Goal: Communication & Community: Participate in discussion

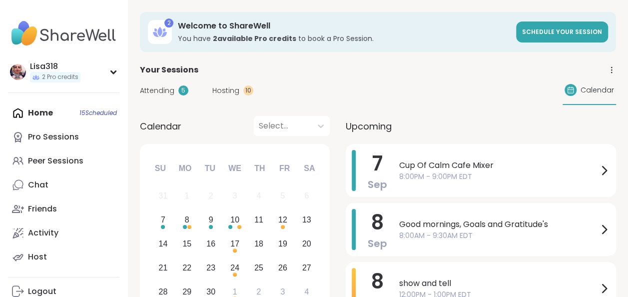
click at [170, 92] on span "Attending" at bounding box center [157, 90] width 34 height 10
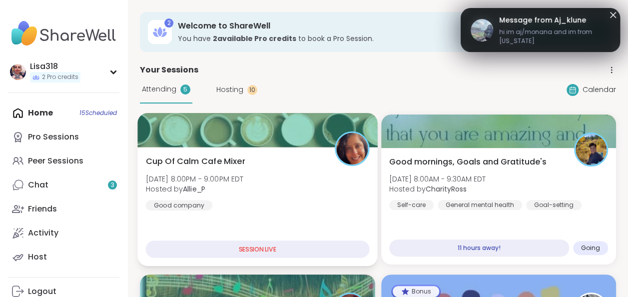
click at [282, 251] on div "SESSION LIVE" at bounding box center [257, 248] width 223 height 17
click at [295, 191] on div "Cup Of Calm Cafe Mixer [DATE] 8:00PM - 9:00PM EDT Hosted by Allie_P Good company" at bounding box center [257, 182] width 223 height 55
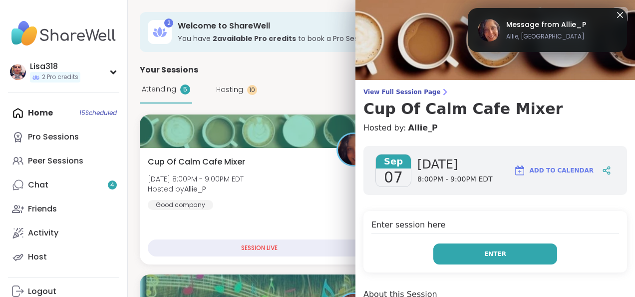
click at [484, 254] on span "Enter" at bounding box center [495, 253] width 22 height 9
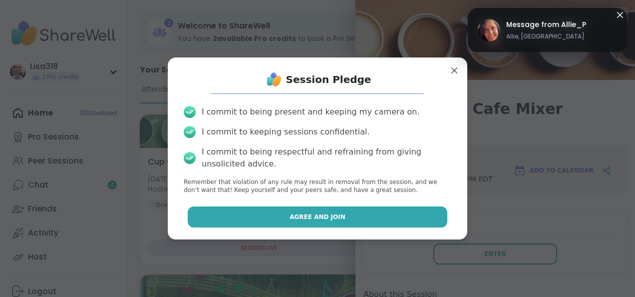
click at [394, 218] on button "Agree and Join" at bounding box center [318, 216] width 260 height 21
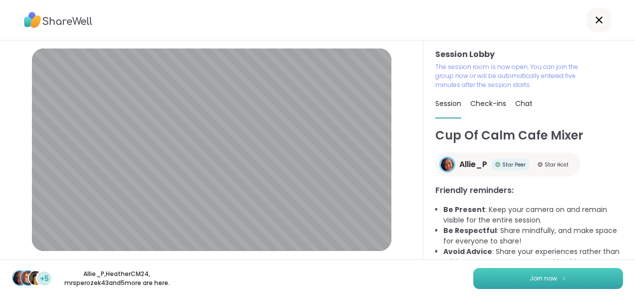
click at [564, 274] on button "Join now" at bounding box center [548, 278] width 150 height 21
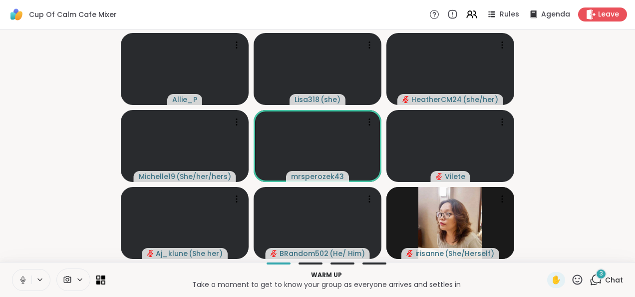
click at [27, 281] on icon at bounding box center [22, 279] width 9 height 9
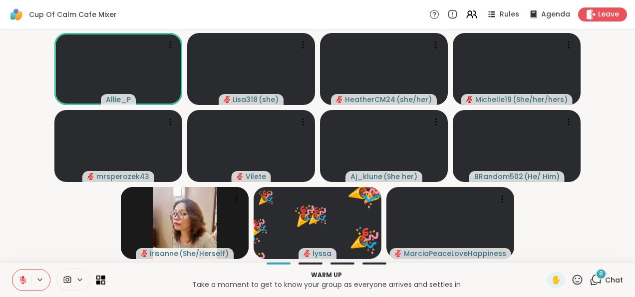
click at [572, 280] on icon at bounding box center [577, 279] width 12 height 12
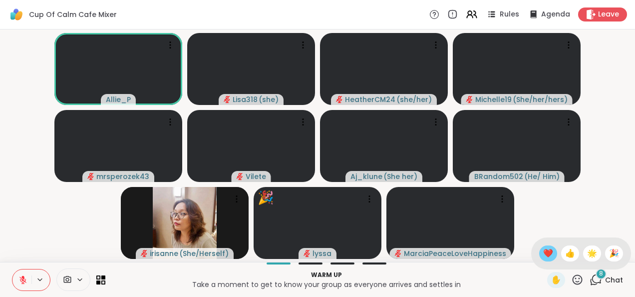
click at [543, 257] on span "❤️" at bounding box center [548, 253] width 10 height 12
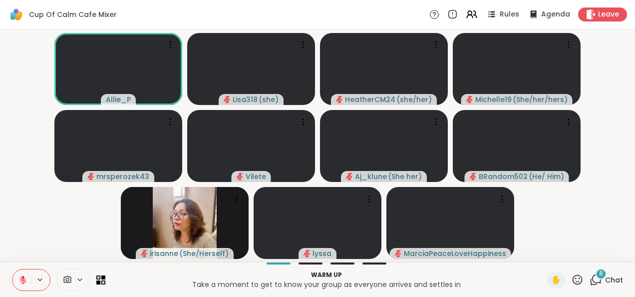
click at [601, 287] on div "8 Chat" at bounding box center [606, 280] width 33 height 16
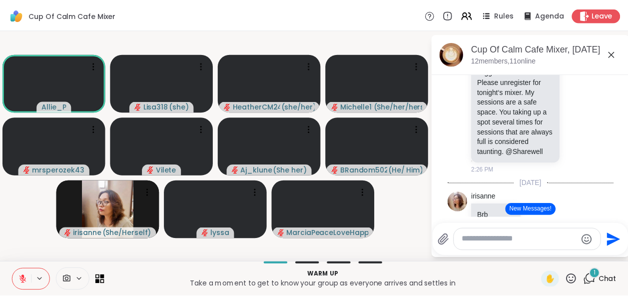
scroll to position [479, 0]
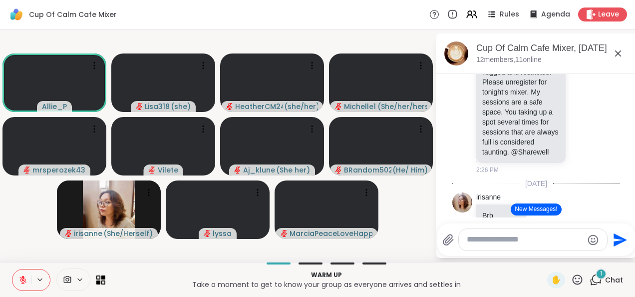
click at [29, 270] on button at bounding box center [21, 279] width 19 height 21
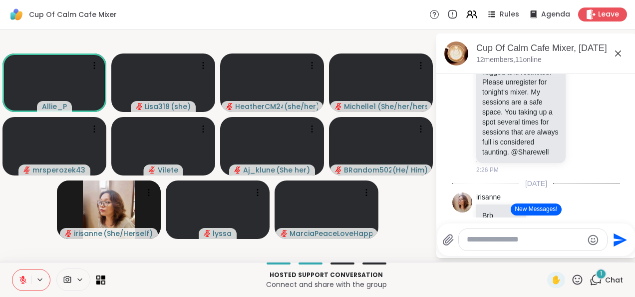
click at [26, 288] on button at bounding box center [21, 279] width 19 height 21
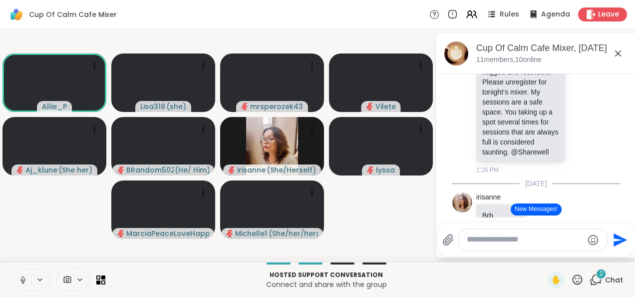
click at [27, 283] on button at bounding box center [21, 279] width 19 height 21
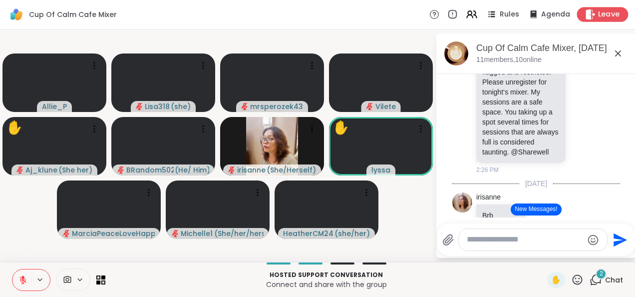
click at [598, 13] on span "Leave" at bounding box center [609, 14] width 22 height 10
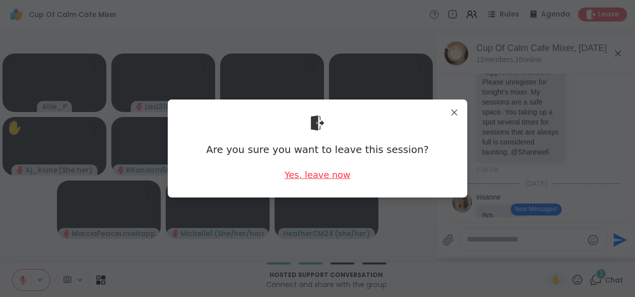
click at [340, 178] on div "Yes, leave now" at bounding box center [318, 174] width 66 height 12
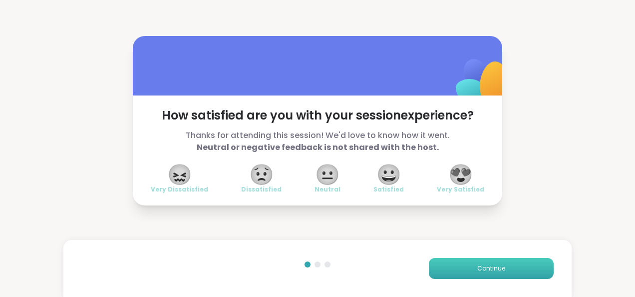
click at [492, 267] on span "Continue" at bounding box center [491, 268] width 28 height 9
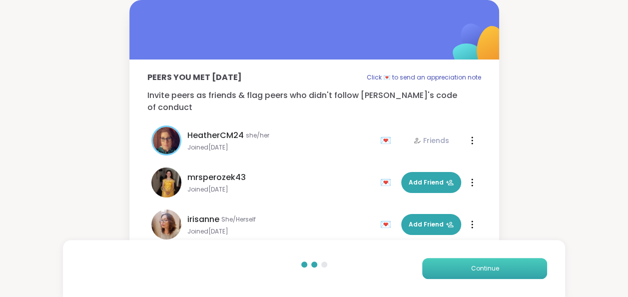
click at [506, 264] on button "Continue" at bounding box center [484, 268] width 125 height 21
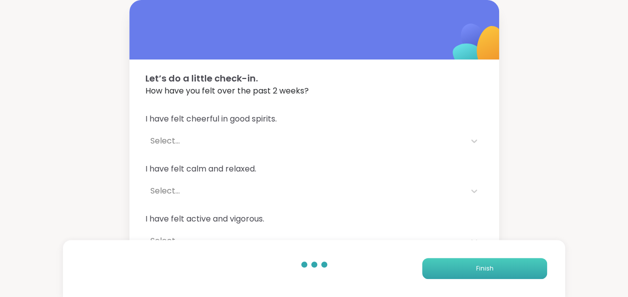
click at [512, 263] on button "Finish" at bounding box center [484, 268] width 125 height 21
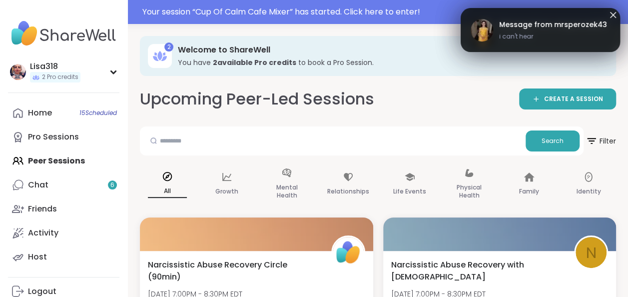
click at [82, 159] on div "Home 15 Scheduled Pro Sessions Peer Sessions Chat 6 Friends Activity Host" at bounding box center [63, 185] width 111 height 168
click at [77, 157] on div "Home 15 Scheduled Pro Sessions Peer Sessions Chat 6 Friends Activity Host" at bounding box center [63, 185] width 111 height 168
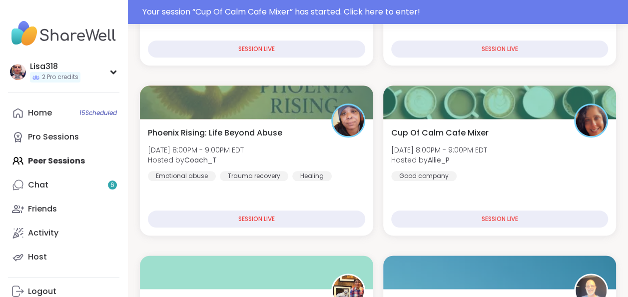
scroll to position [472, 0]
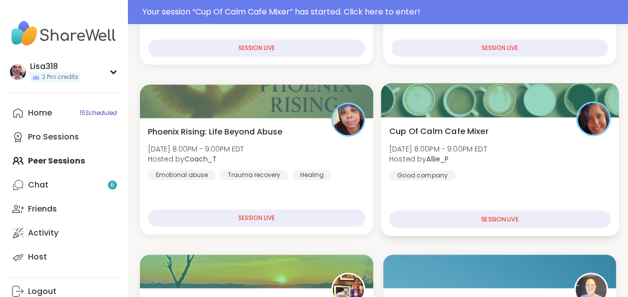
click at [484, 215] on div "SESSION LIVE" at bounding box center [498, 218] width 221 height 17
click at [481, 212] on div "SESSION LIVE" at bounding box center [498, 218] width 221 height 17
click at [512, 178] on div "Cup Of Calm Cafe Mixer [DATE] 8:00PM - 9:00PM EDT Hosted by Allie_P Good company" at bounding box center [498, 152] width 221 height 55
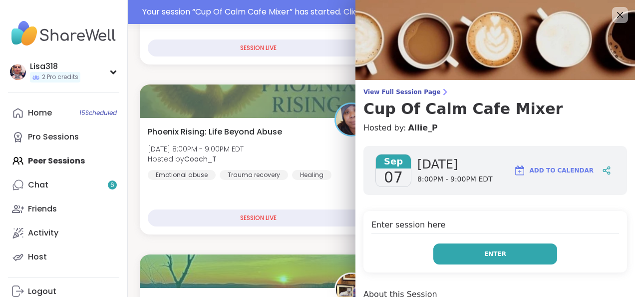
click at [493, 257] on button "Enter" at bounding box center [495, 253] width 124 height 21
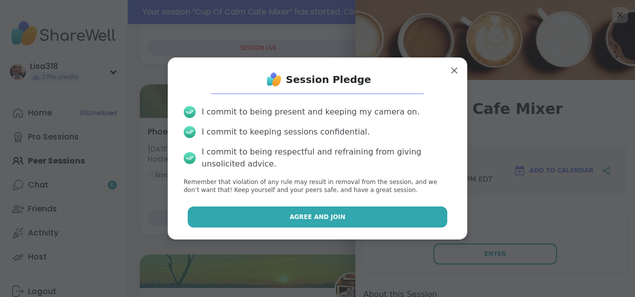
click at [384, 213] on button "Agree and Join" at bounding box center [318, 216] width 260 height 21
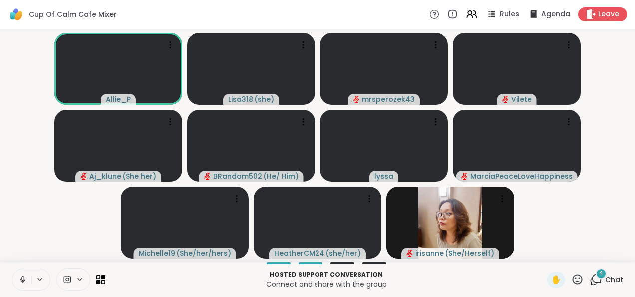
click at [29, 278] on button at bounding box center [21, 279] width 19 height 21
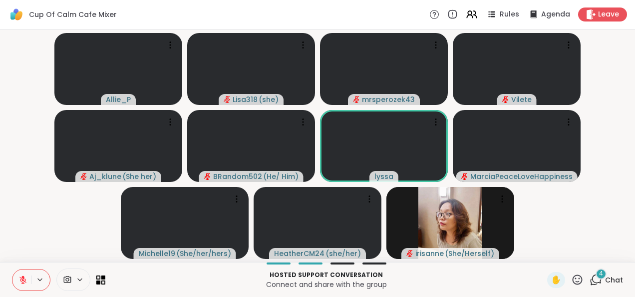
click at [594, 283] on icon at bounding box center [596, 279] width 12 height 12
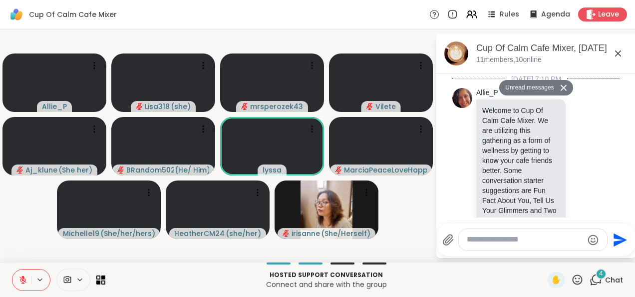
scroll to position [1313, 0]
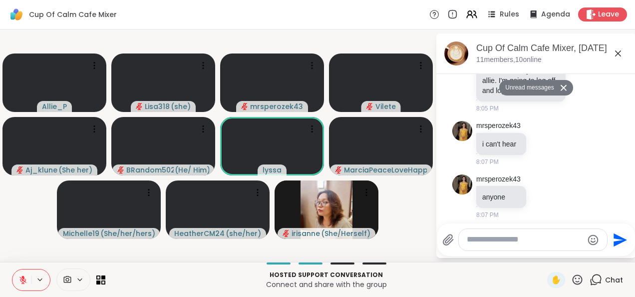
click at [493, 245] on textarea "Type your message" at bounding box center [525, 239] width 116 height 10
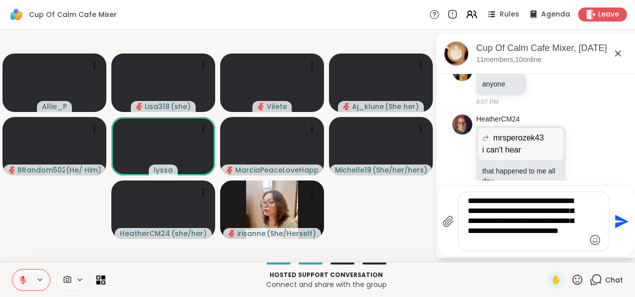
scroll to position [1486, 0]
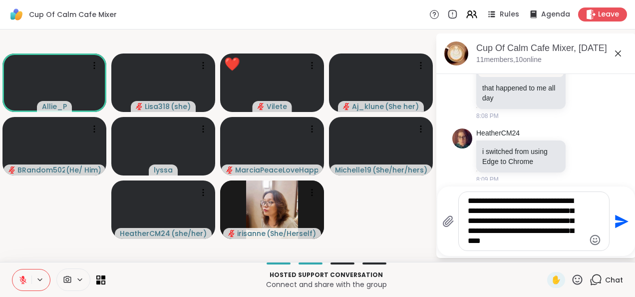
type textarea "**********"
click at [615, 231] on button "Send" at bounding box center [621, 221] width 22 height 22
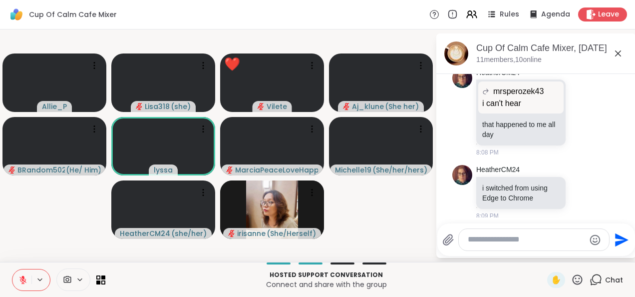
scroll to position [1572, 0]
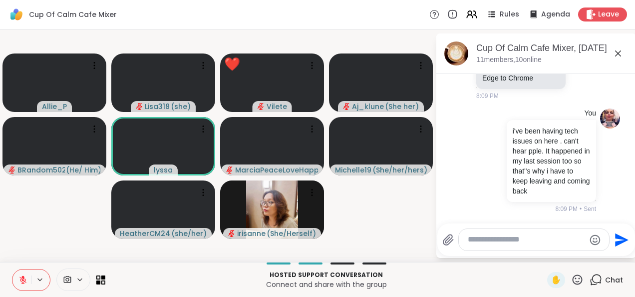
click at [573, 283] on icon at bounding box center [578, 279] width 10 height 10
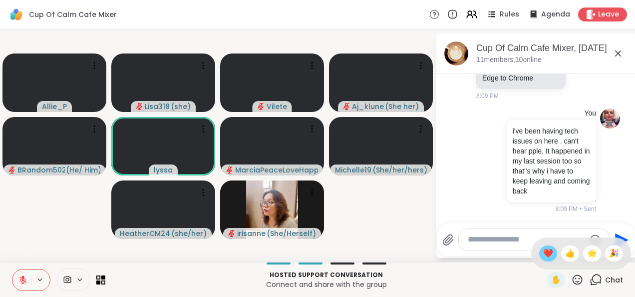
click at [543, 257] on span "❤️" at bounding box center [548, 253] width 10 height 12
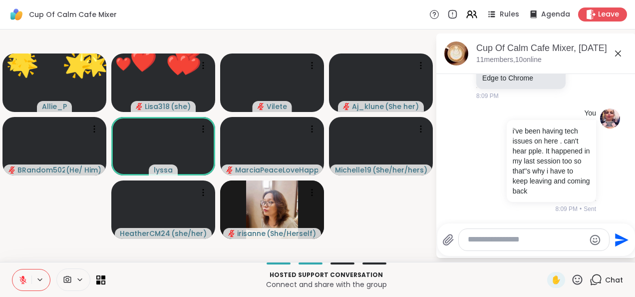
click at [571, 283] on icon at bounding box center [577, 279] width 12 height 12
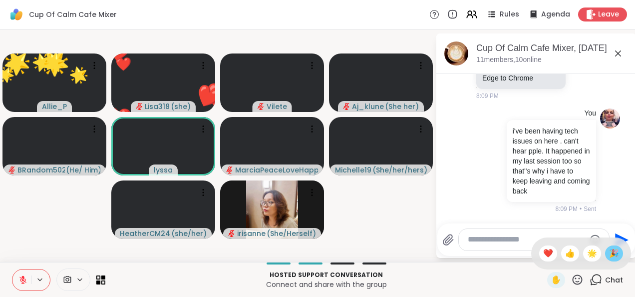
click at [609, 259] on span "🎉" at bounding box center [614, 253] width 10 height 12
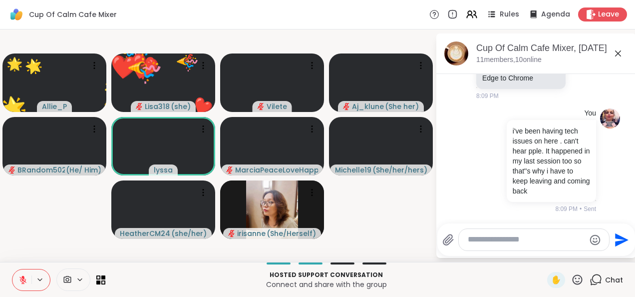
click at [573, 284] on icon at bounding box center [578, 279] width 10 height 10
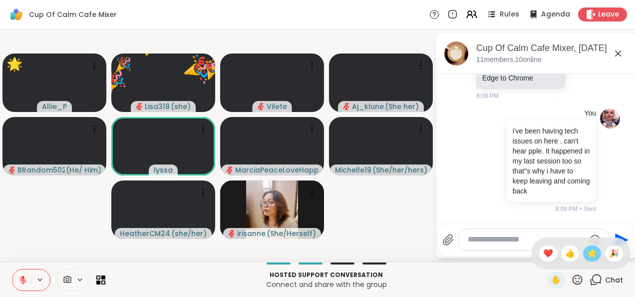
click at [587, 256] on span "🌟" at bounding box center [592, 253] width 10 height 12
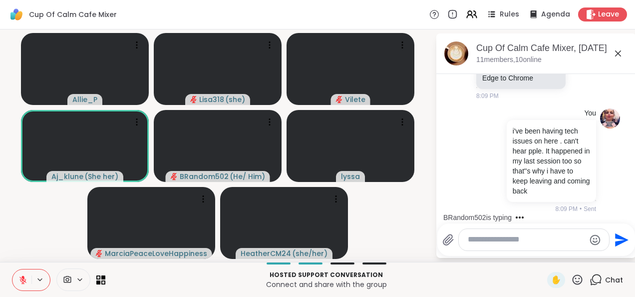
scroll to position [1655, 0]
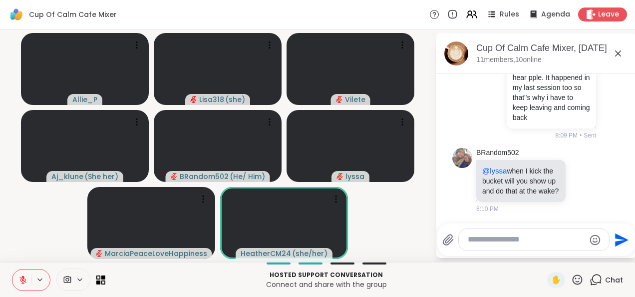
click at [485, 243] on textarea "Type your message" at bounding box center [526, 239] width 117 height 10
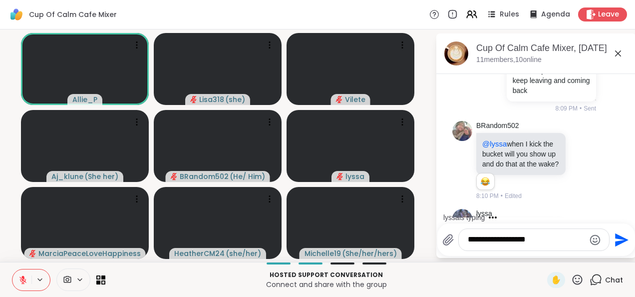
scroll to position [1780, 0]
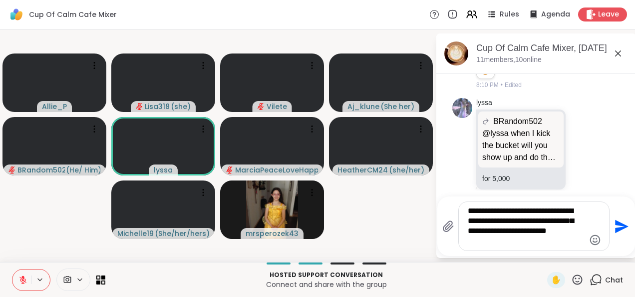
type textarea "**********"
click at [617, 223] on icon "Send" at bounding box center [621, 225] width 13 height 13
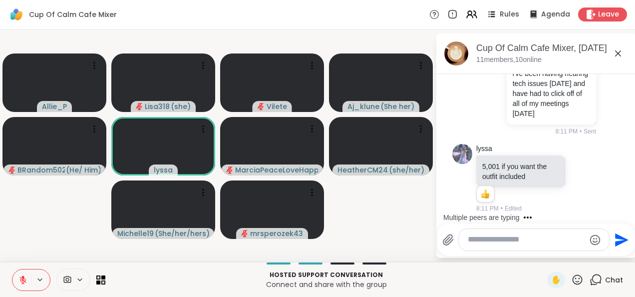
scroll to position [2003, 0]
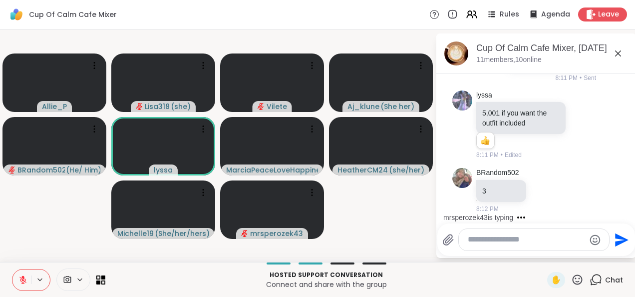
click at [497, 242] on textarea "Type your message" at bounding box center [526, 239] width 117 height 10
click at [489, 242] on textarea "Type your message" at bounding box center [526, 239] width 117 height 10
type textarea "*****"
click at [615, 247] on icon "Send" at bounding box center [621, 240] width 16 height 16
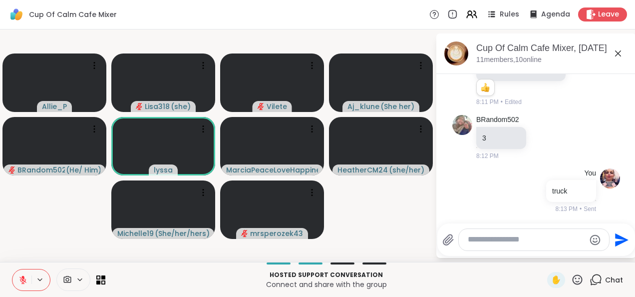
scroll to position [2139, 0]
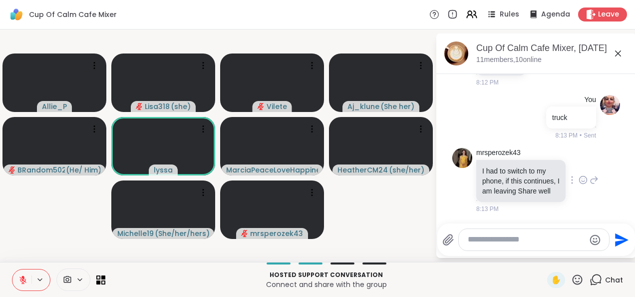
click at [579, 181] on div at bounding box center [583, 180] width 9 height 12
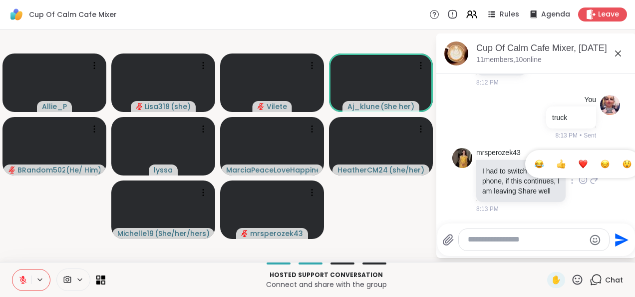
click at [595, 168] on button "Select Reaction: Sad" at bounding box center [605, 164] width 20 height 20
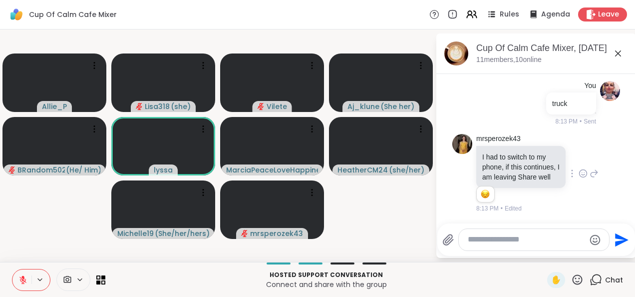
scroll to position [2153, 0]
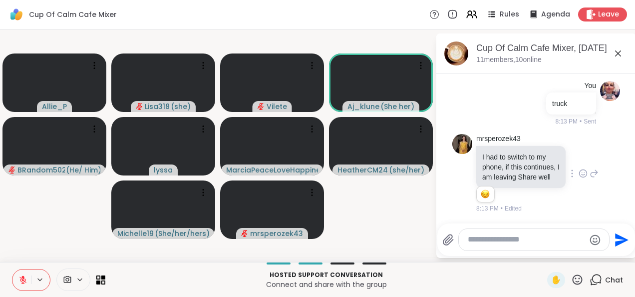
click at [590, 168] on icon at bounding box center [594, 173] width 9 height 12
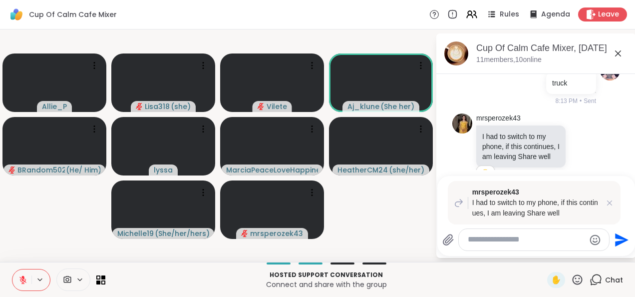
click at [494, 235] on textarea "Type your message" at bounding box center [526, 239] width 117 height 10
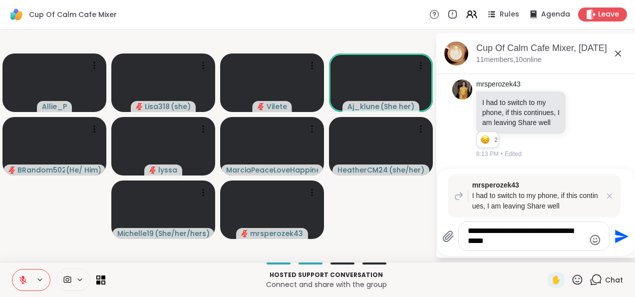
type textarea "**********"
click at [615, 243] on icon "Send" at bounding box center [621, 236] width 16 height 16
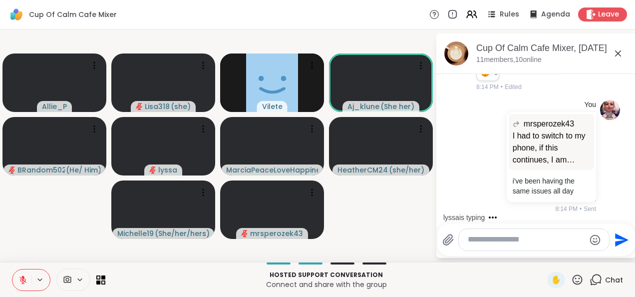
scroll to position [2384, 0]
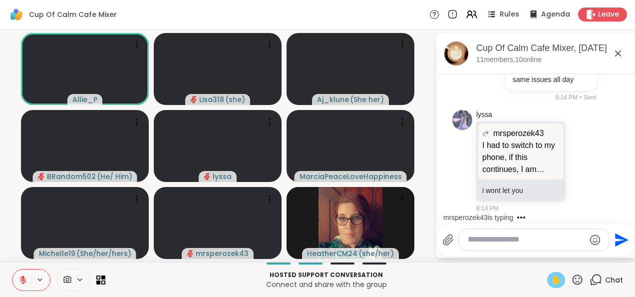
click at [551, 282] on span "✋" at bounding box center [556, 280] width 10 height 12
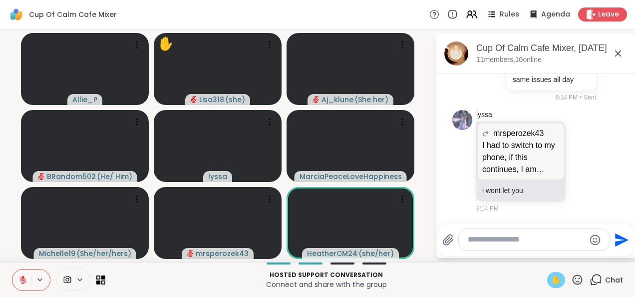
scroll to position [2481, 0]
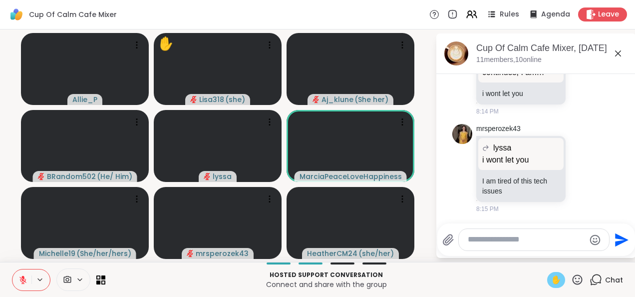
click at [551, 280] on span "✋" at bounding box center [556, 280] width 10 height 12
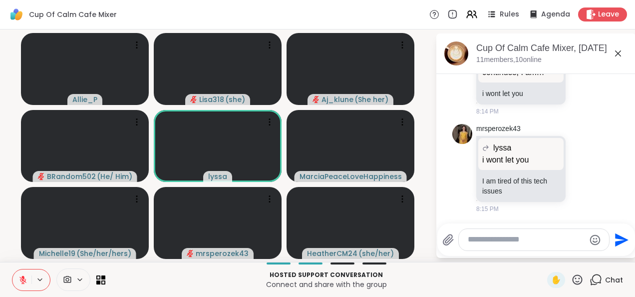
click at [480, 244] on textarea "Type your message" at bounding box center [526, 239] width 117 height 10
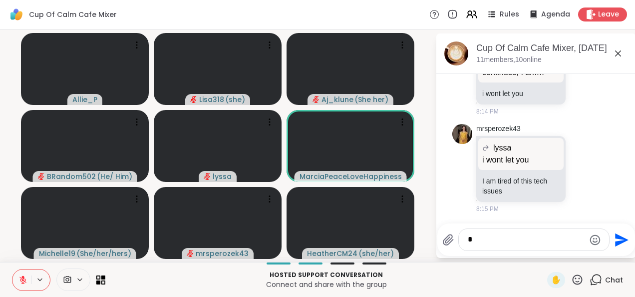
type textarea "*"
click at [615, 241] on icon "Send" at bounding box center [621, 239] width 13 height 13
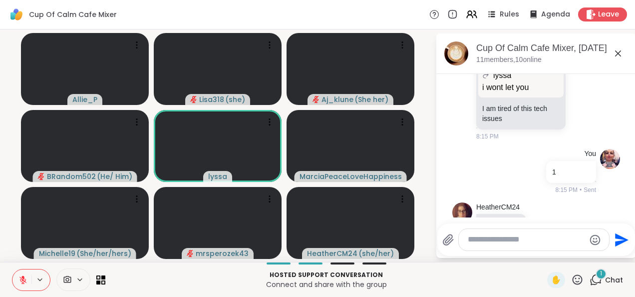
scroll to position [2587, 0]
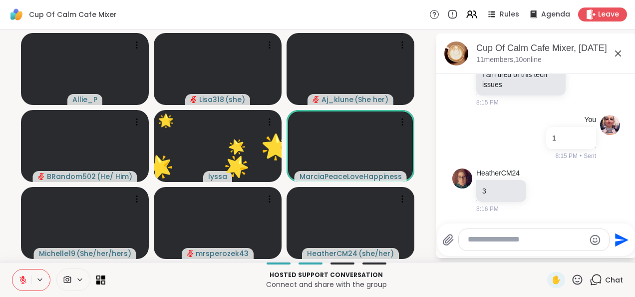
click at [576, 284] on icon at bounding box center [577, 279] width 12 height 12
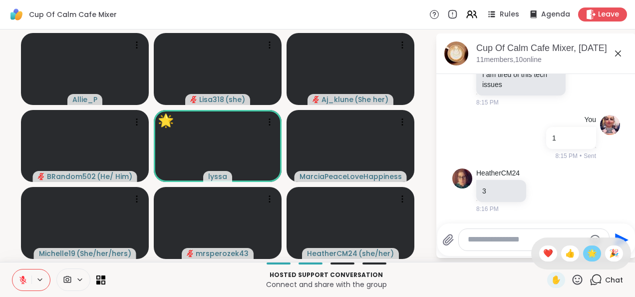
click at [589, 257] on div "🌟" at bounding box center [592, 253] width 18 height 16
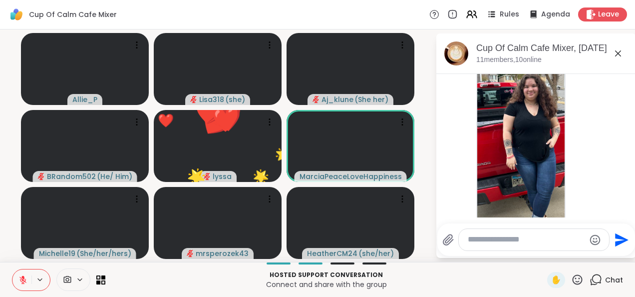
scroll to position [2779, 0]
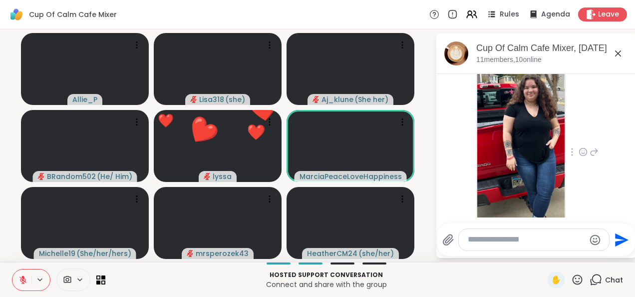
click at [562, 130] on div "Aj_klune 2 2 2 8:16 PM • Edited" at bounding box center [537, 152] width 122 height 285
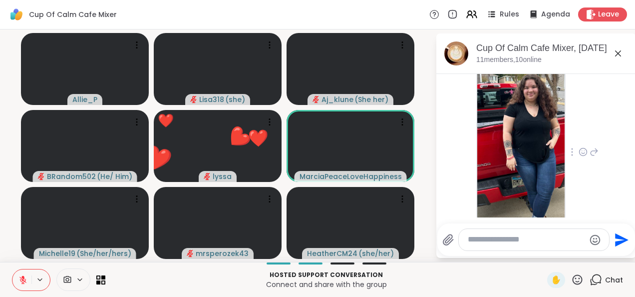
click at [591, 156] on icon at bounding box center [594, 152] width 7 height 7
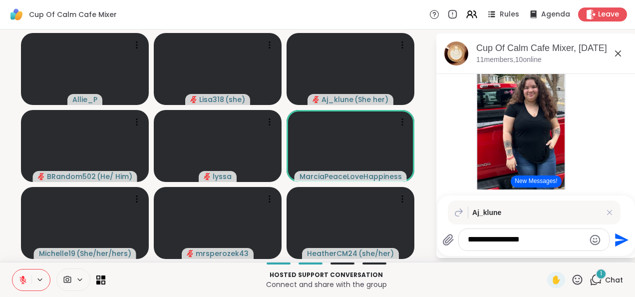
type textarea "**********"
click at [615, 246] on icon "Send" at bounding box center [621, 240] width 16 height 16
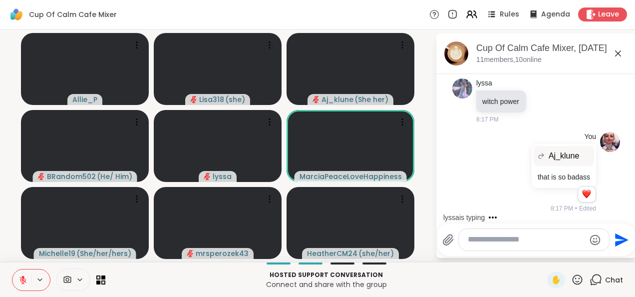
scroll to position [3096, 0]
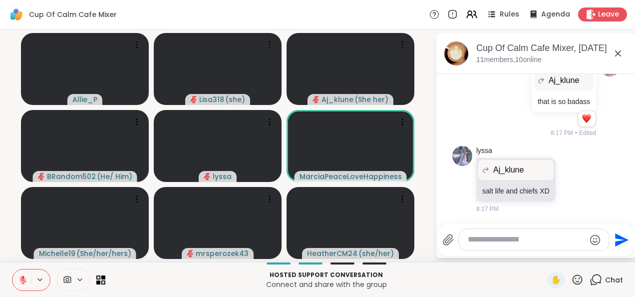
click at [487, 243] on textarea "Type your message" at bounding box center [526, 239] width 117 height 10
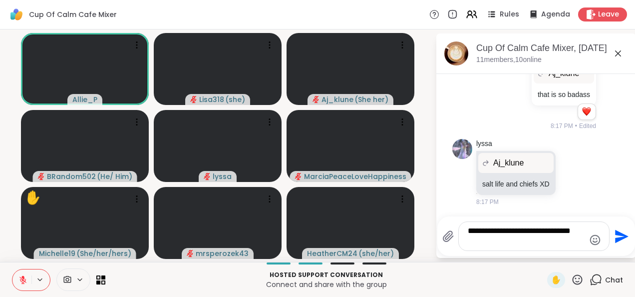
type textarea "**********"
click at [618, 241] on icon "Send" at bounding box center [621, 236] width 16 height 16
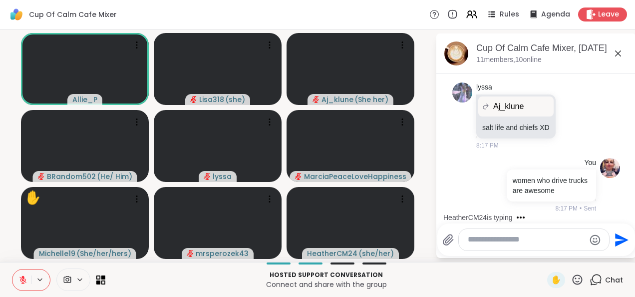
scroll to position [3212, 0]
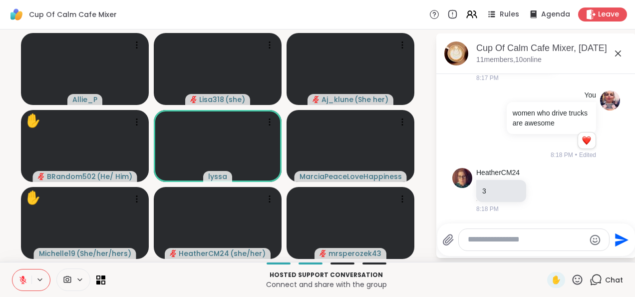
click at [487, 241] on textarea "Type your message" at bounding box center [526, 239] width 117 height 10
type textarea "**********"
click at [623, 241] on icon "Send" at bounding box center [621, 239] width 13 height 13
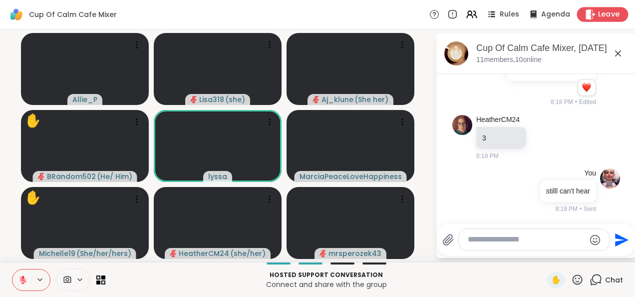
click at [598, 12] on span "Leave" at bounding box center [609, 14] width 22 height 10
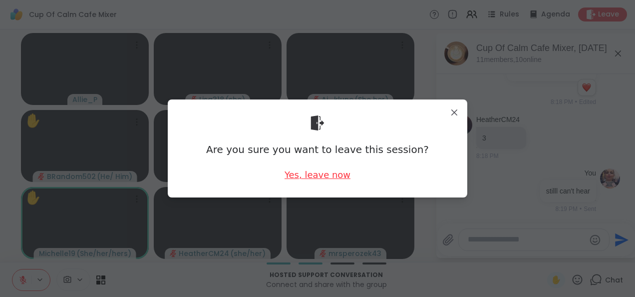
click at [333, 176] on div "Yes, leave now" at bounding box center [318, 174] width 66 height 12
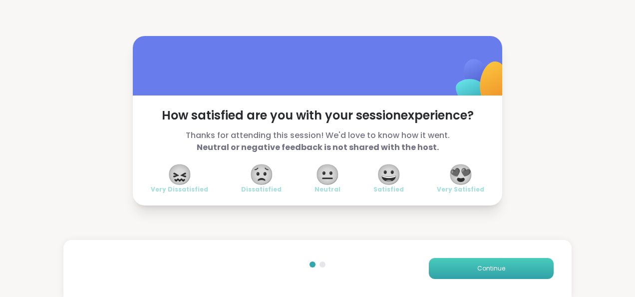
click at [470, 273] on button "Continue" at bounding box center [491, 268] width 125 height 21
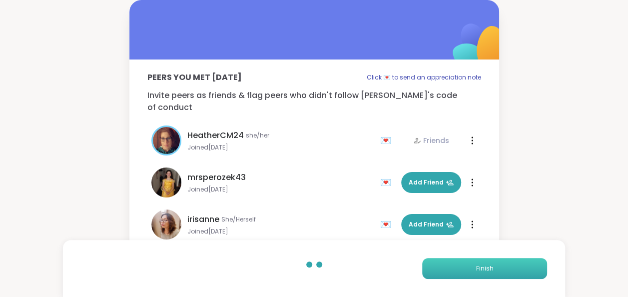
click at [472, 268] on button "Finish" at bounding box center [484, 268] width 125 height 21
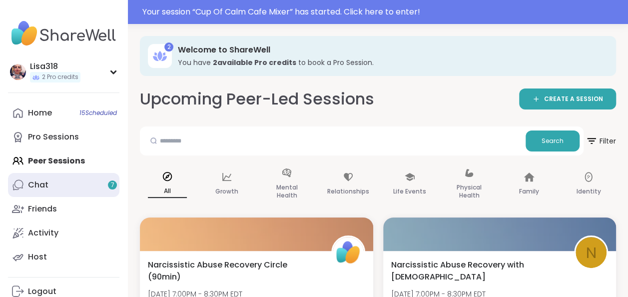
click at [45, 181] on div "Chat 7" at bounding box center [38, 184] width 20 height 11
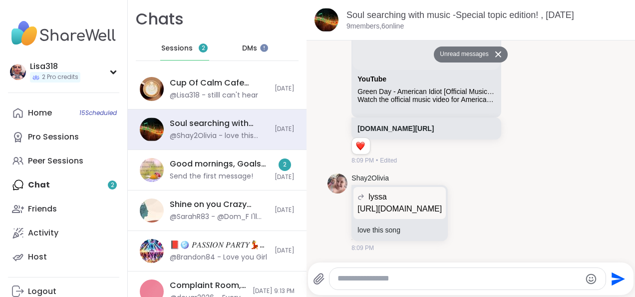
click at [193, 51] on div "Sessions 2" at bounding box center [184, 48] width 49 height 24
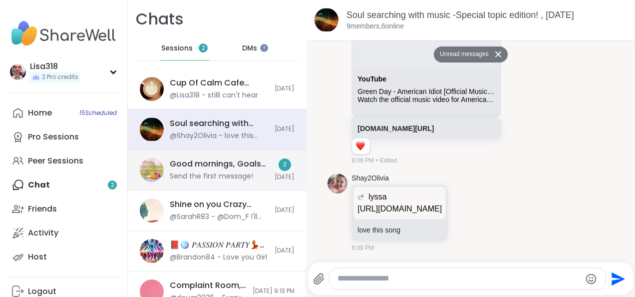
click at [236, 172] on div "Send the first message!" at bounding box center [211, 176] width 83 height 10
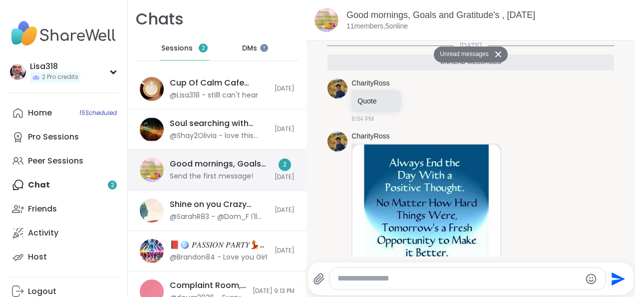
scroll to position [96, 0]
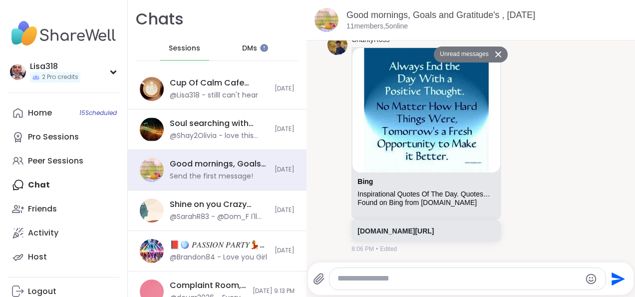
click at [492, 60] on button at bounding box center [500, 54] width 16 height 14
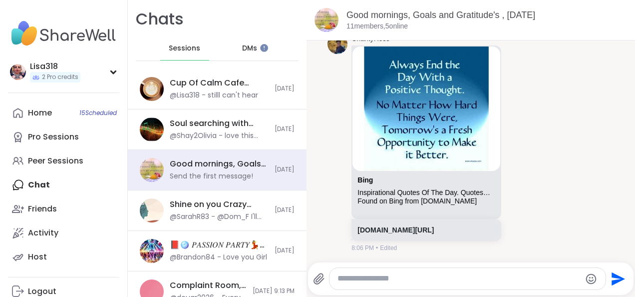
scroll to position [73, 0]
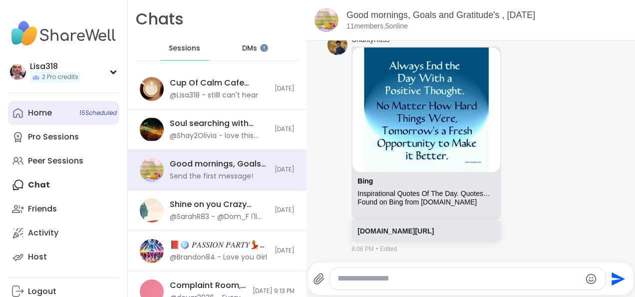
click at [99, 110] on span "15 Scheduled" at bounding box center [97, 113] width 37 height 8
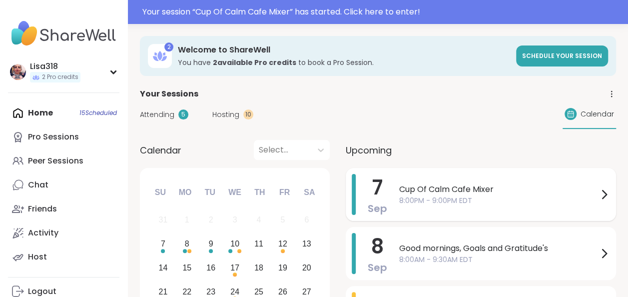
click at [443, 201] on span "8:00PM - 9:00PM EDT" at bounding box center [498, 200] width 199 height 10
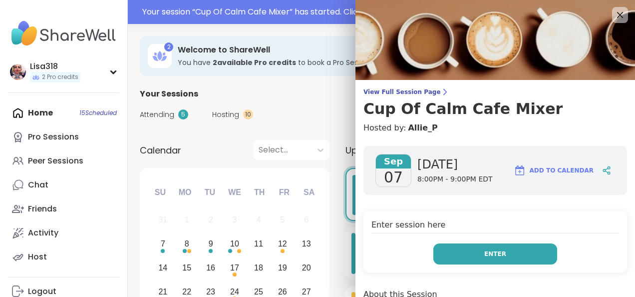
click at [472, 252] on button "Enter" at bounding box center [495, 253] width 124 height 21
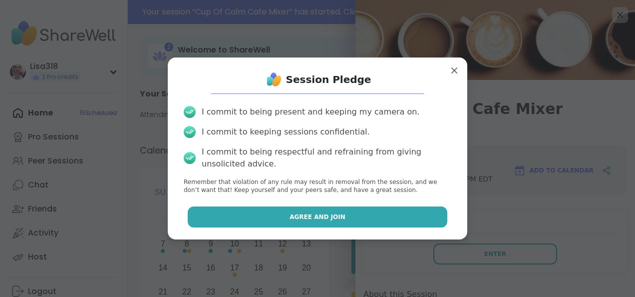
click at [357, 214] on button "Agree and Join" at bounding box center [318, 216] width 260 height 21
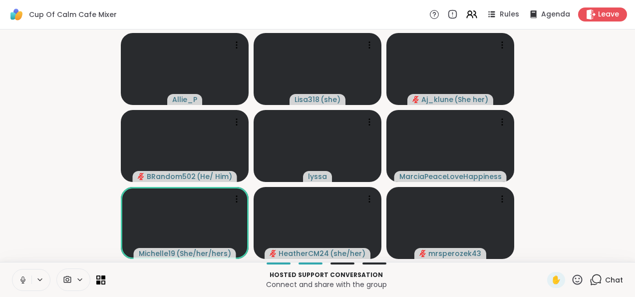
click at [19, 279] on icon at bounding box center [22, 279] width 9 height 9
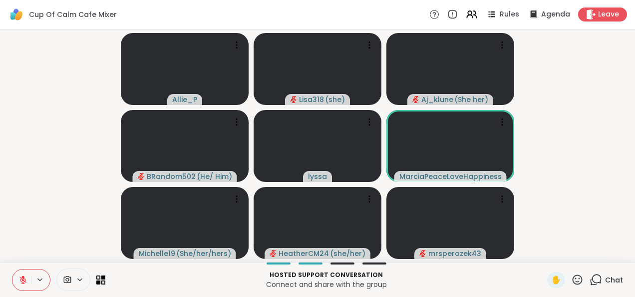
click at [590, 284] on icon at bounding box center [596, 279] width 12 height 12
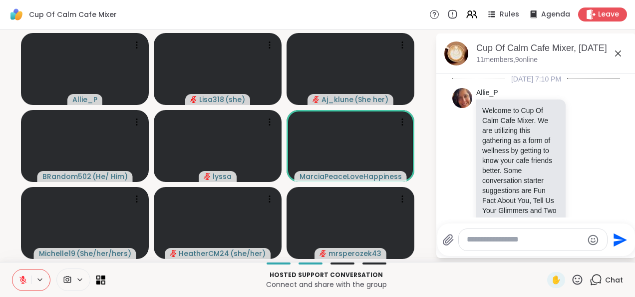
scroll to position [3283, 0]
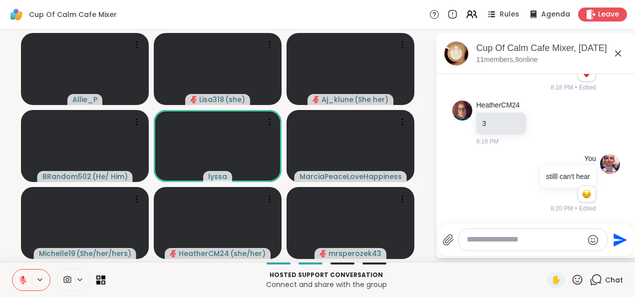
click at [490, 238] on textarea "Type your message" at bounding box center [525, 239] width 116 height 10
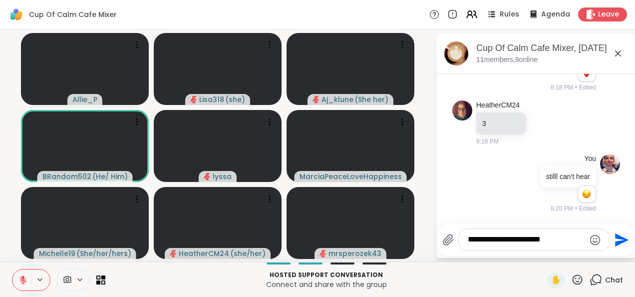
type textarea "**********"
click at [615, 244] on icon "Send" at bounding box center [621, 239] width 13 height 13
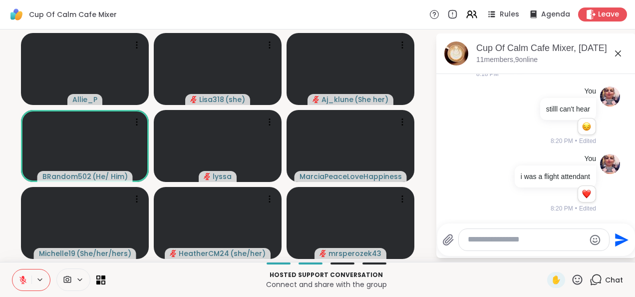
scroll to position [3361, 0]
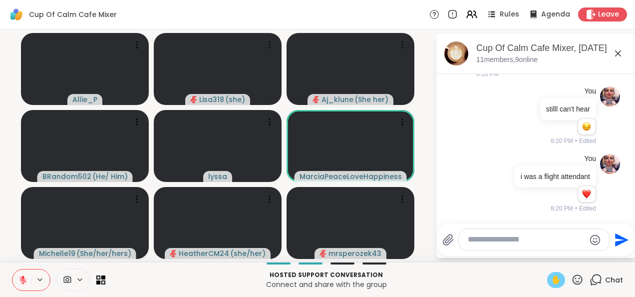
click at [551, 282] on span "✋" at bounding box center [556, 280] width 10 height 12
click at [24, 286] on button at bounding box center [21, 279] width 19 height 21
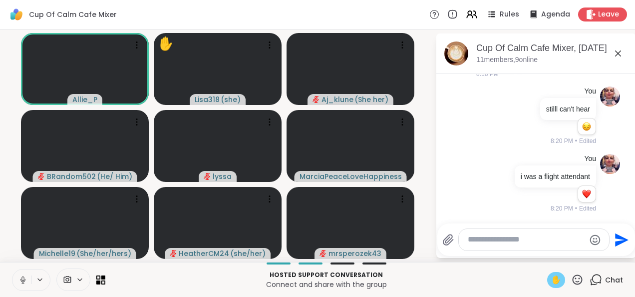
click at [551, 281] on span "✋" at bounding box center [556, 280] width 10 height 12
click at [19, 280] on icon at bounding box center [22, 279] width 9 height 9
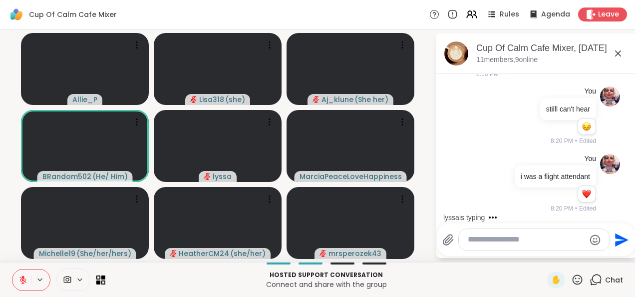
click at [509, 243] on textarea "Type your message" at bounding box center [526, 239] width 117 height 10
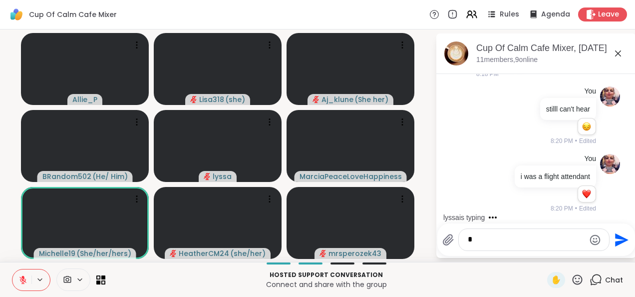
type textarea "*"
click at [615, 242] on icon "Send" at bounding box center [621, 239] width 13 height 13
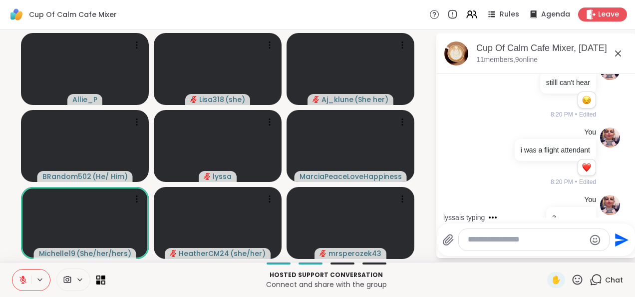
scroll to position [3414, 0]
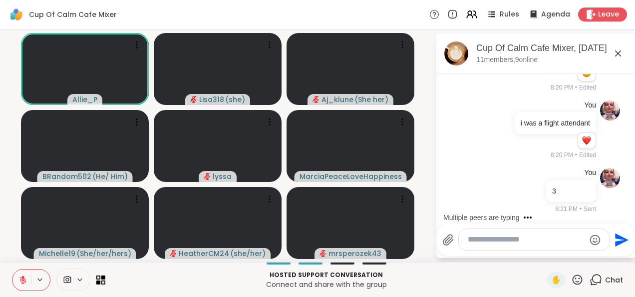
click at [19, 281] on icon at bounding box center [22, 279] width 9 height 9
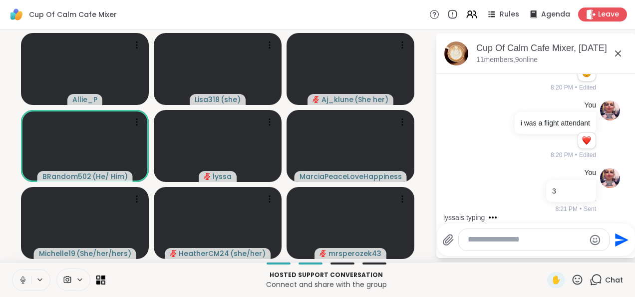
click at [19, 275] on icon at bounding box center [22, 279] width 9 height 9
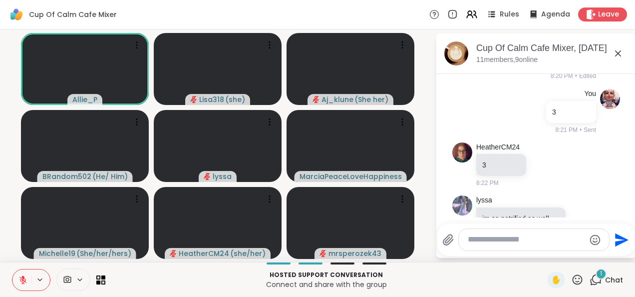
scroll to position [3619, 0]
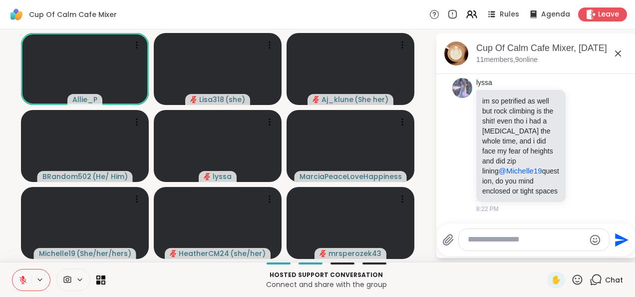
click at [25, 282] on button at bounding box center [21, 279] width 19 height 21
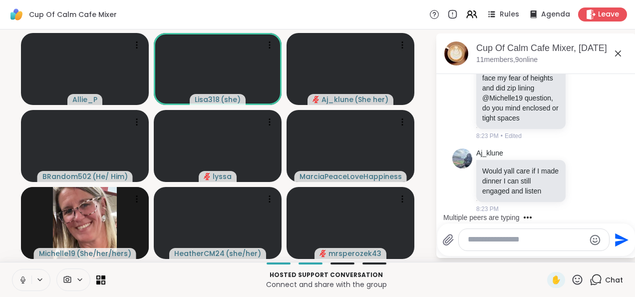
scroll to position [3823, 0]
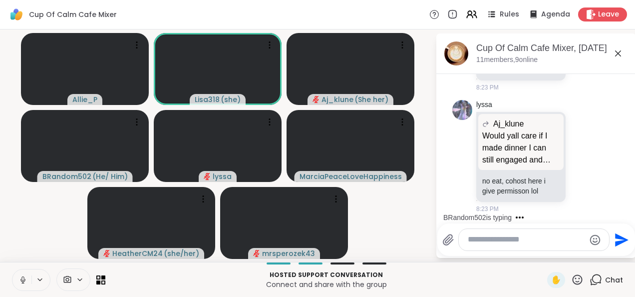
click at [18, 276] on icon at bounding box center [22, 279] width 9 height 9
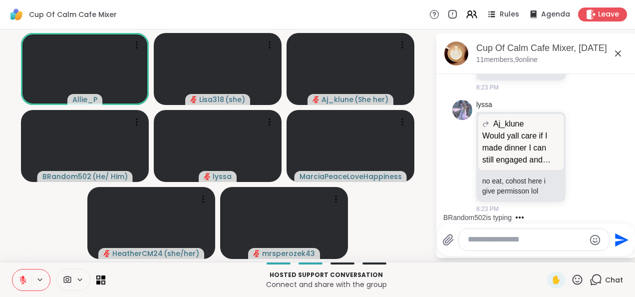
scroll to position [3885, 0]
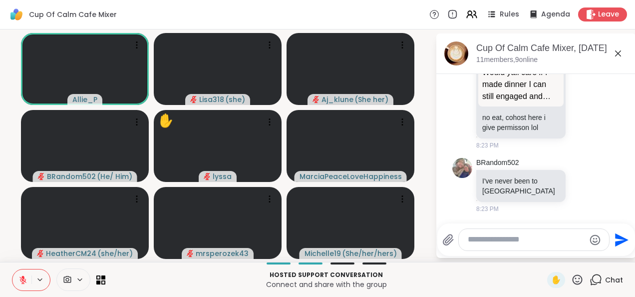
click at [486, 241] on textarea "Type your message" at bounding box center [526, 239] width 117 height 10
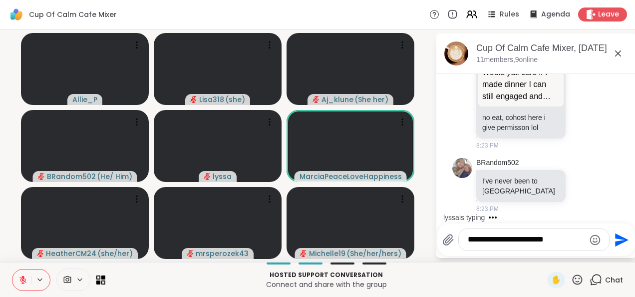
scroll to position [3948, 0]
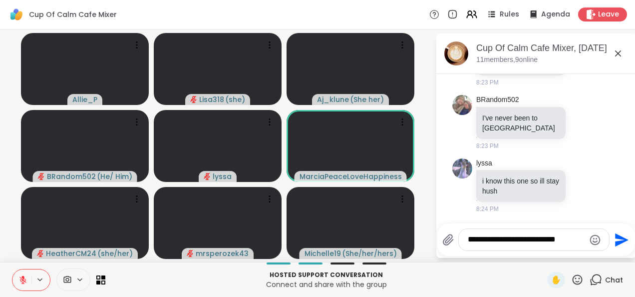
type textarea "**********"
click at [615, 241] on icon "Send" at bounding box center [621, 239] width 13 height 13
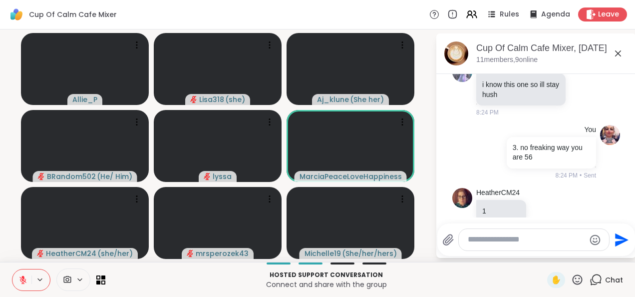
scroll to position [4064, 0]
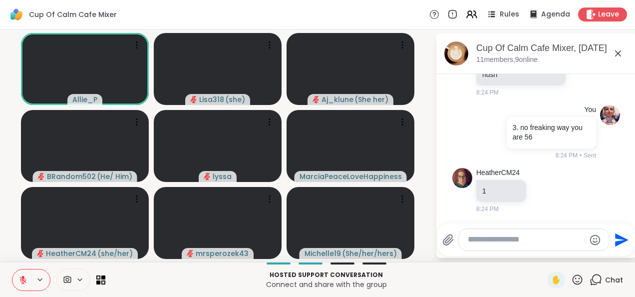
click at [483, 243] on textarea "Type your message" at bounding box center [526, 239] width 117 height 10
type textarea "**********"
click at [610, 250] on button "Send" at bounding box center [621, 239] width 22 height 22
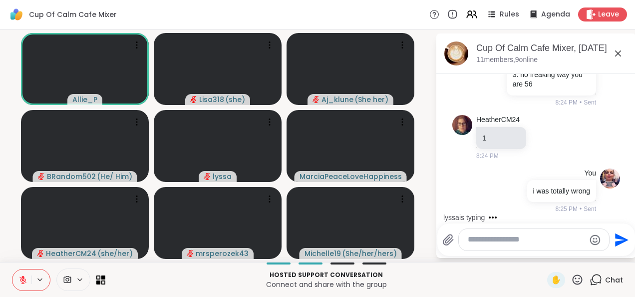
click at [573, 284] on icon at bounding box center [578, 279] width 10 height 10
click at [543, 252] on span "❤️" at bounding box center [548, 253] width 10 height 12
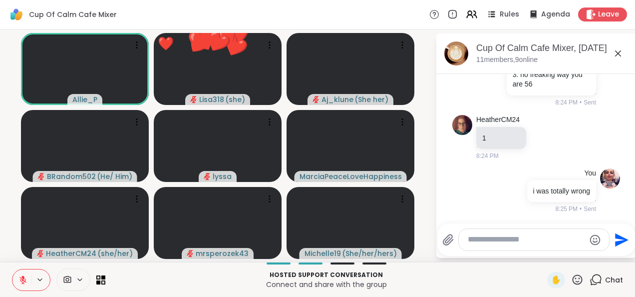
click at [573, 284] on icon at bounding box center [578, 279] width 10 height 10
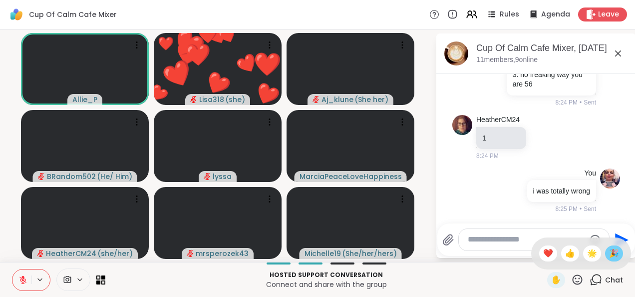
click at [605, 260] on div "🎉" at bounding box center [614, 253] width 18 height 16
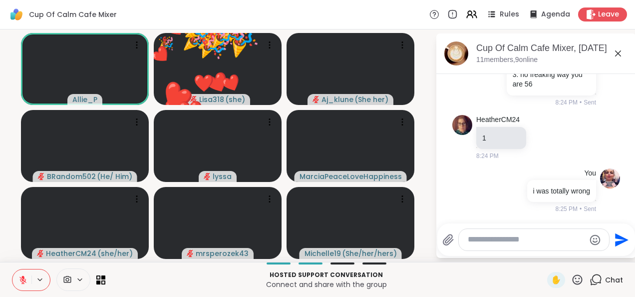
click at [573, 284] on icon at bounding box center [578, 279] width 10 height 10
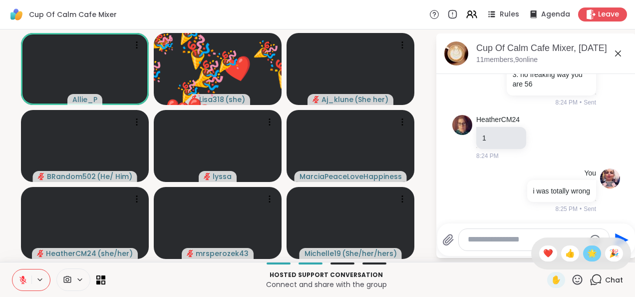
click at [583, 260] on div "🌟" at bounding box center [592, 253] width 18 height 16
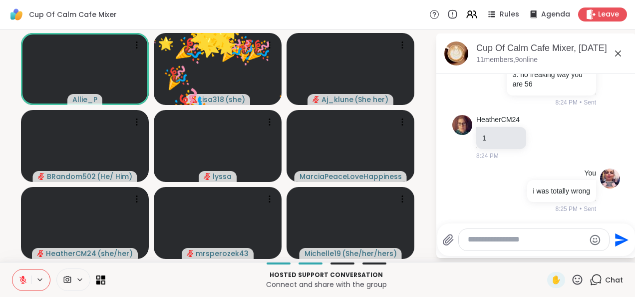
click at [573, 284] on icon at bounding box center [578, 279] width 10 height 10
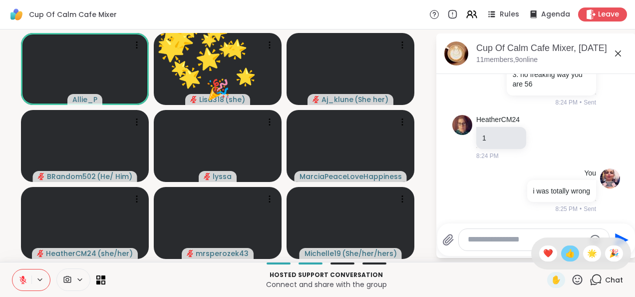
click at [565, 256] on span "👍" at bounding box center [570, 253] width 10 height 12
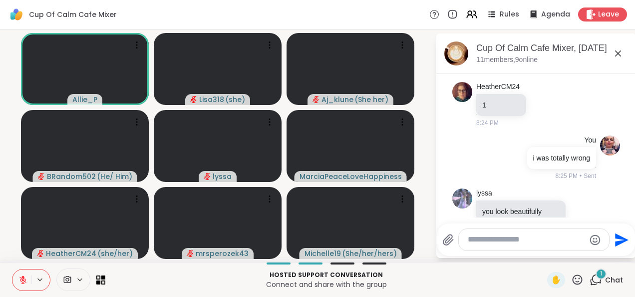
scroll to position [4179, 0]
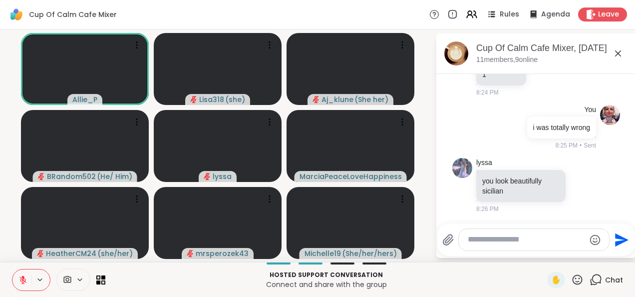
click at [481, 239] on textarea "Type your message" at bounding box center [526, 239] width 117 height 10
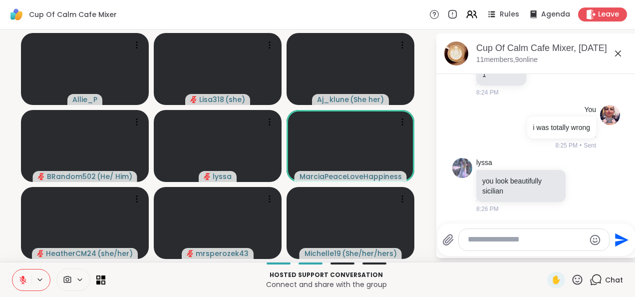
click at [14, 285] on button at bounding box center [21, 279] width 19 height 21
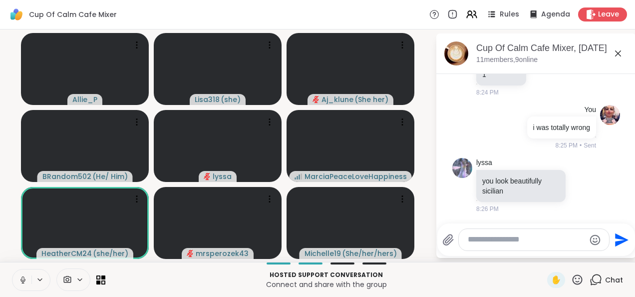
click at [18, 277] on icon at bounding box center [22, 279] width 9 height 9
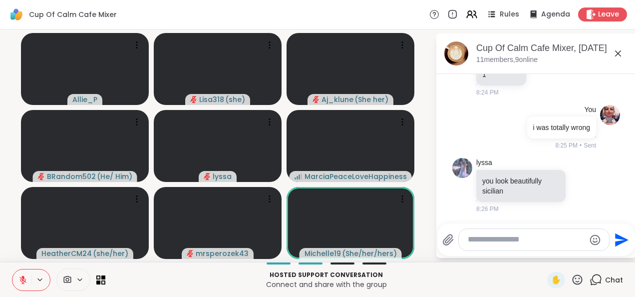
click at [25, 275] on button at bounding box center [21, 279] width 19 height 21
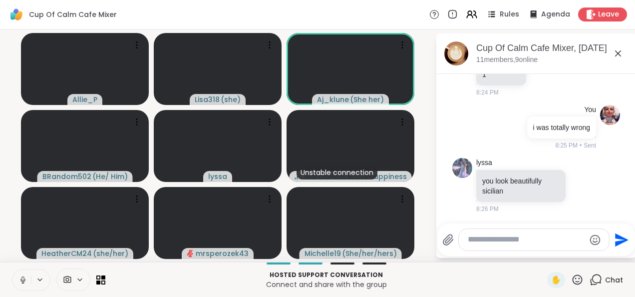
click at [21, 283] on icon at bounding box center [22, 282] width 2 height 0
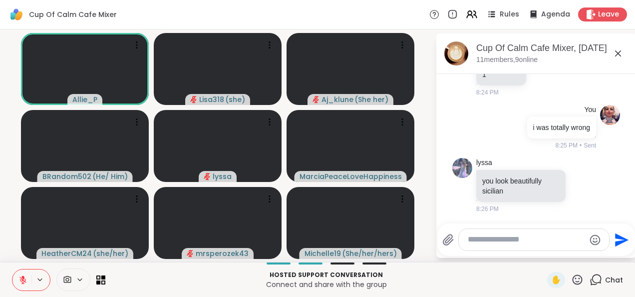
click at [18, 278] on icon at bounding box center [22, 279] width 9 height 9
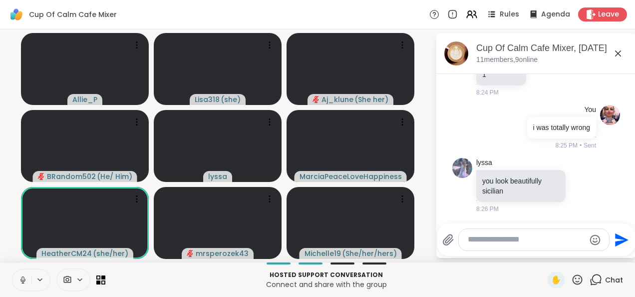
click at [22, 283] on icon at bounding box center [22, 279] width 9 height 9
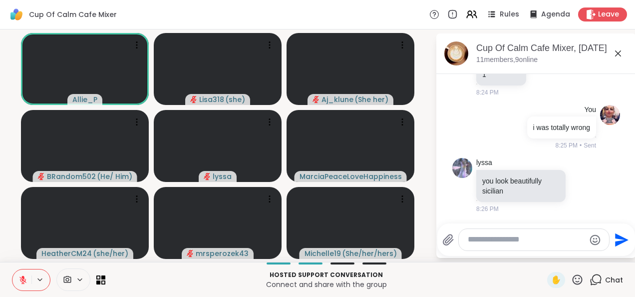
click at [18, 281] on icon at bounding box center [22, 279] width 9 height 9
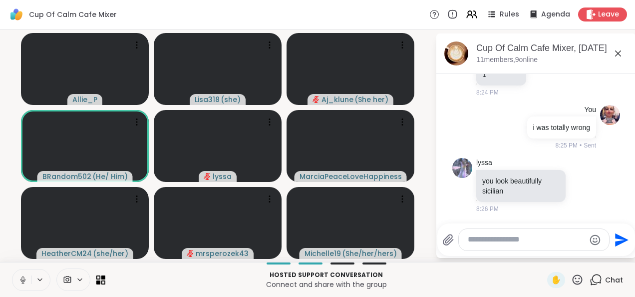
click at [16, 287] on button at bounding box center [21, 279] width 19 height 21
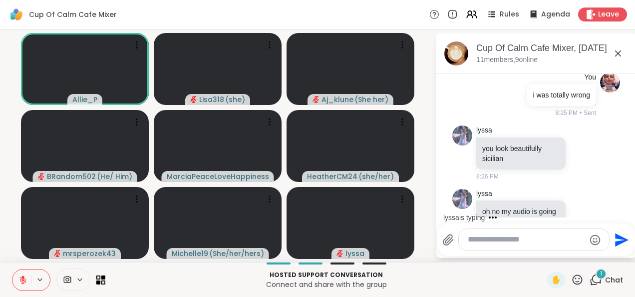
scroll to position [4242, 0]
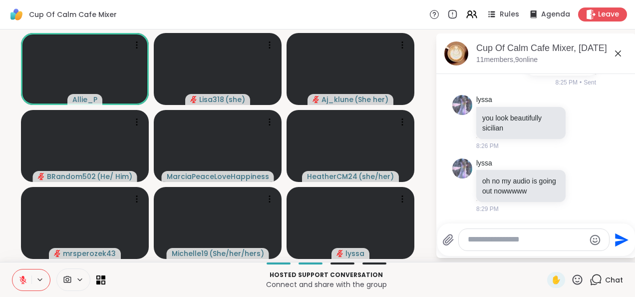
click at [17, 286] on button at bounding box center [21, 279] width 19 height 21
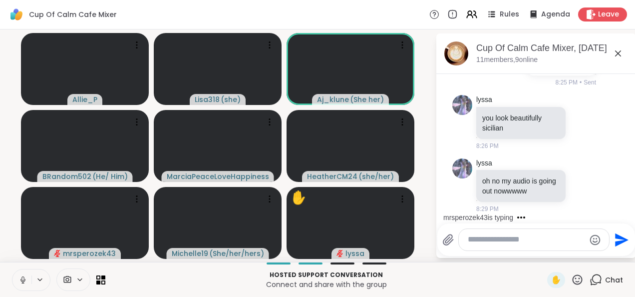
click at [22, 280] on icon at bounding box center [22, 279] width 9 height 9
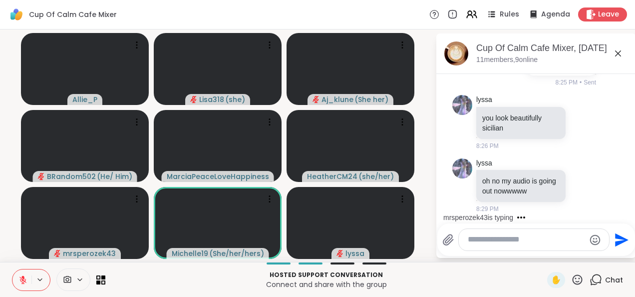
click at [20, 271] on button at bounding box center [21, 279] width 19 height 21
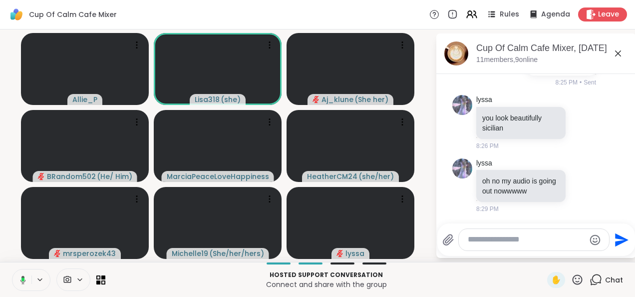
scroll to position [4373, 0]
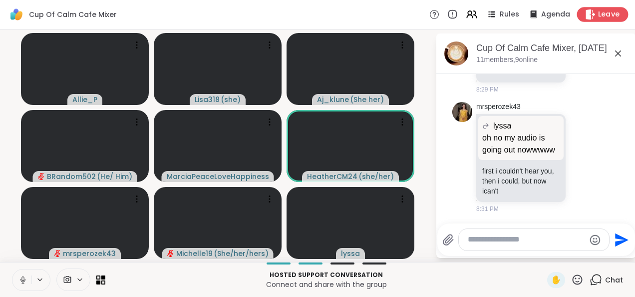
click at [598, 18] on span "Leave" at bounding box center [609, 14] width 22 height 10
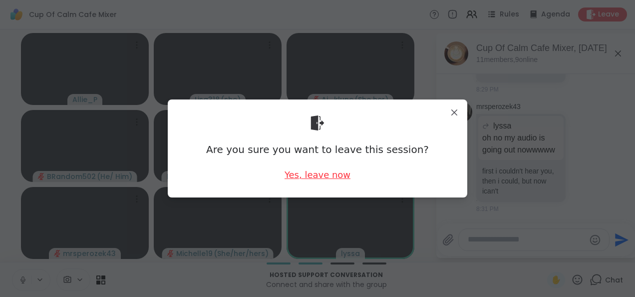
click at [321, 178] on div "Yes, leave now" at bounding box center [318, 174] width 66 height 12
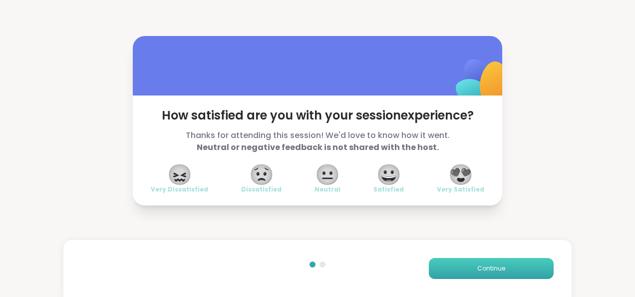
click at [485, 270] on span "Continue" at bounding box center [491, 268] width 28 height 9
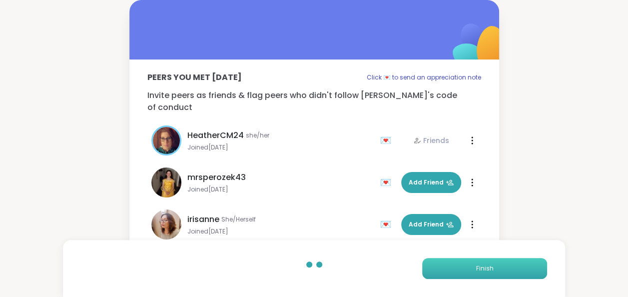
click at [499, 267] on button "Finish" at bounding box center [484, 268] width 125 height 21
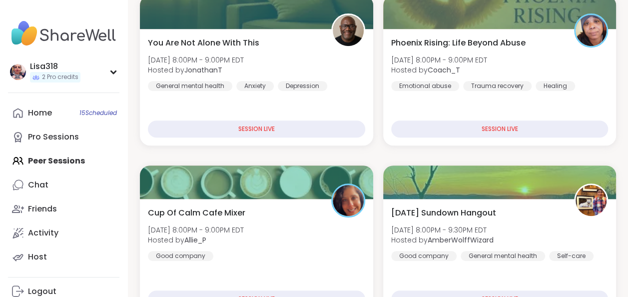
scroll to position [198, 0]
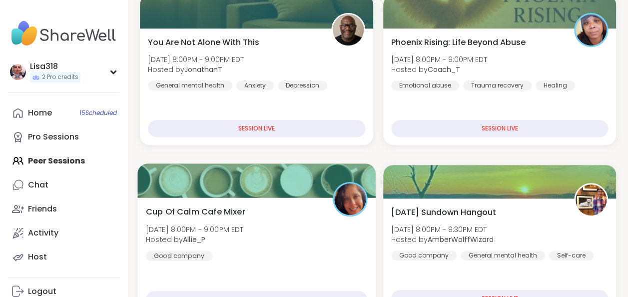
click at [302, 256] on div "Cup Of Calm Cafe Mixer [DATE] 8:00PM - 9:00PM EDT Hosted by Allie_P Good company" at bounding box center [256, 232] width 221 height 55
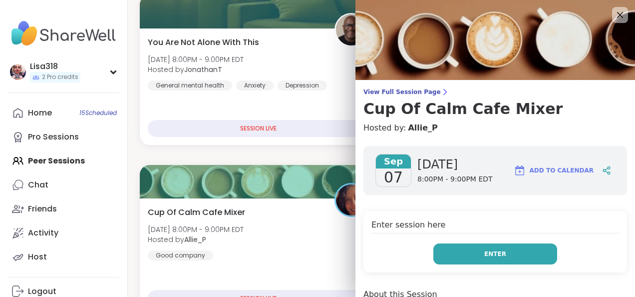
click at [460, 251] on button "Enter" at bounding box center [495, 253] width 124 height 21
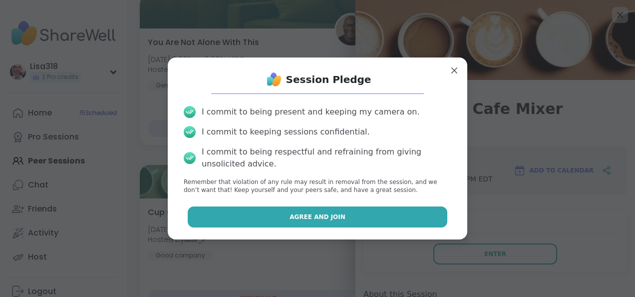
click at [354, 217] on button "Agree and Join" at bounding box center [318, 216] width 260 height 21
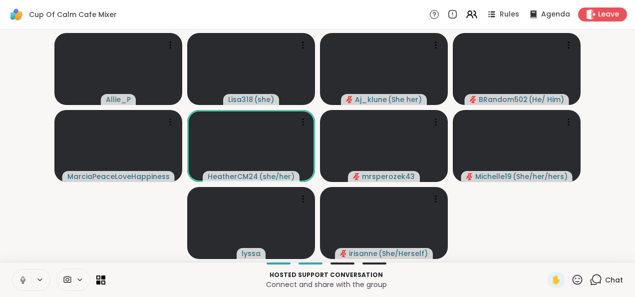
click at [29, 276] on button at bounding box center [21, 279] width 19 height 21
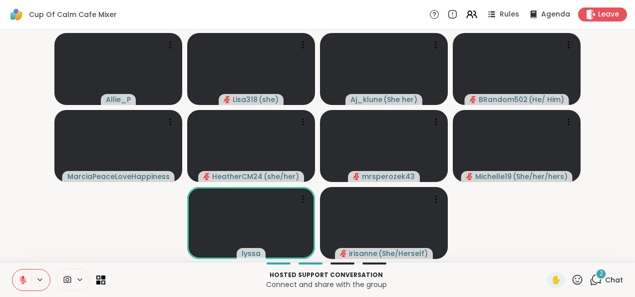
click at [19, 280] on icon at bounding box center [22, 279] width 9 height 9
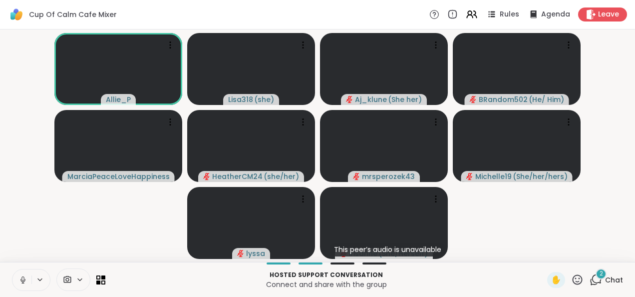
click at [23, 280] on icon at bounding box center [22, 279] width 9 height 9
click at [20, 278] on icon at bounding box center [22, 279] width 9 height 9
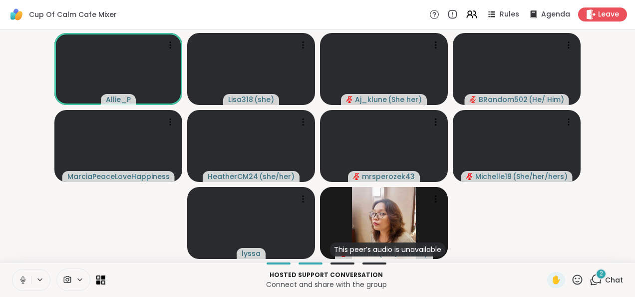
click at [20, 276] on icon at bounding box center [22, 279] width 9 height 9
click at [20, 279] on icon at bounding box center [22, 279] width 7 height 7
click at [16, 280] on button at bounding box center [21, 279] width 19 height 21
click at [590, 284] on icon at bounding box center [596, 279] width 12 height 12
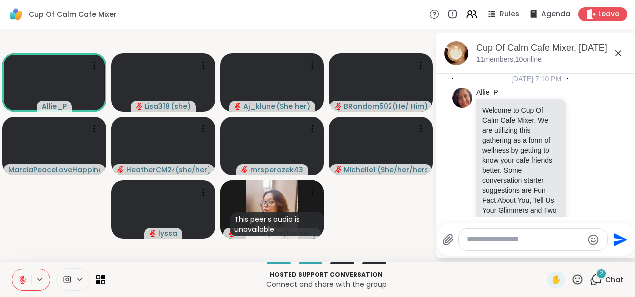
scroll to position [4465, 0]
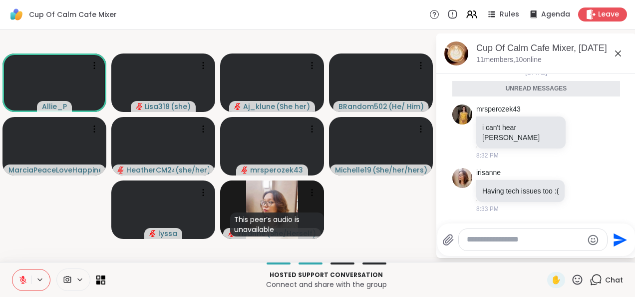
click at [622, 57] on icon at bounding box center [618, 53] width 12 height 12
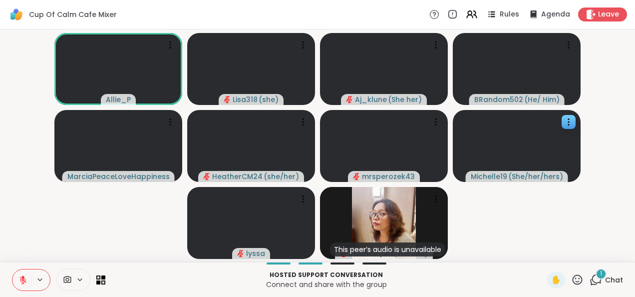
click at [521, 153] on video at bounding box center [517, 146] width 128 height 72
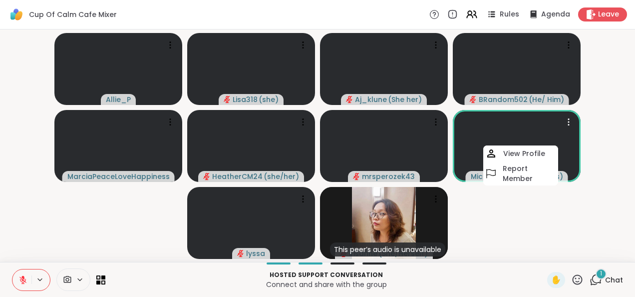
click at [556, 218] on video-player-container "Allie_P Lisa318 ( she ) Aj_klune ( She her ) BRandom502 ( He/ Him ) MarciaPeace…" at bounding box center [317, 145] width 623 height 224
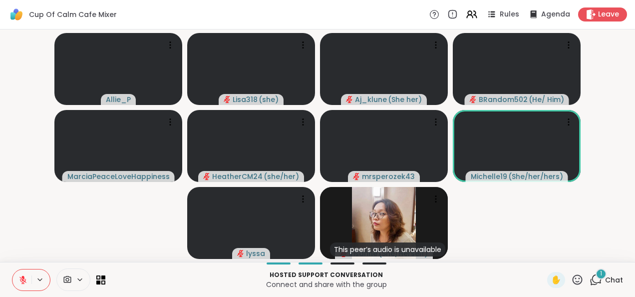
click at [596, 270] on div "1" at bounding box center [601, 273] width 11 height 11
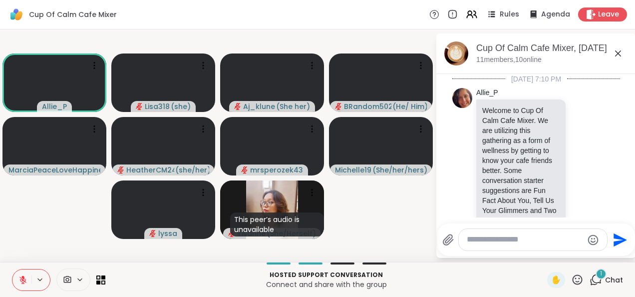
scroll to position [4546, 0]
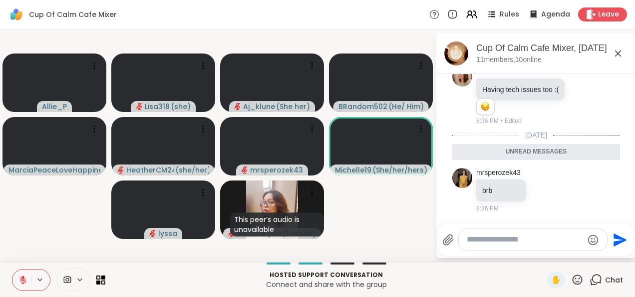
click at [525, 243] on textarea "Type your message" at bounding box center [525, 239] width 116 height 10
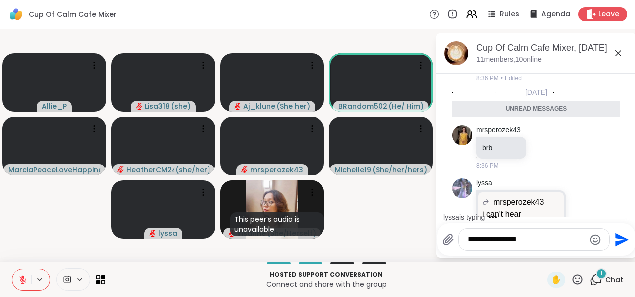
scroll to position [4619, 0]
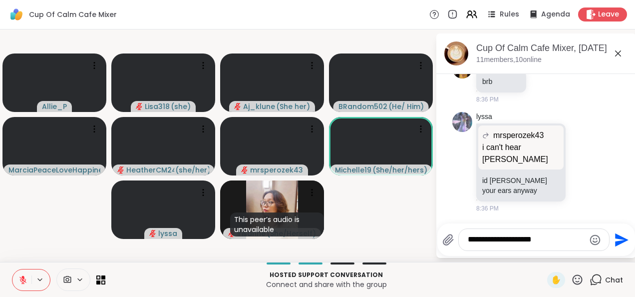
type textarea "**********"
click at [616, 244] on icon "Send" at bounding box center [621, 239] width 13 height 13
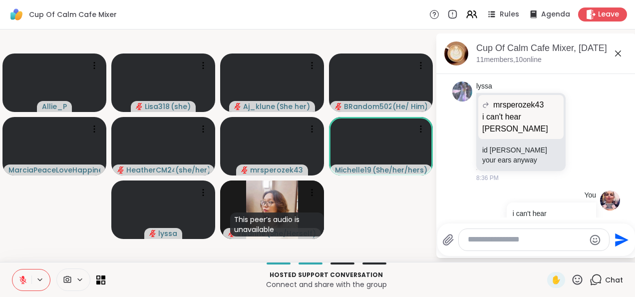
scroll to position [4672, 0]
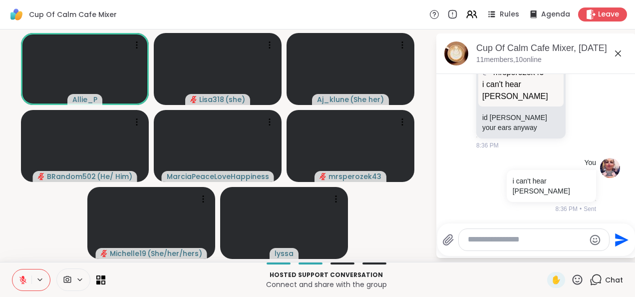
click at [484, 242] on textarea "Type your message" at bounding box center [526, 239] width 117 height 10
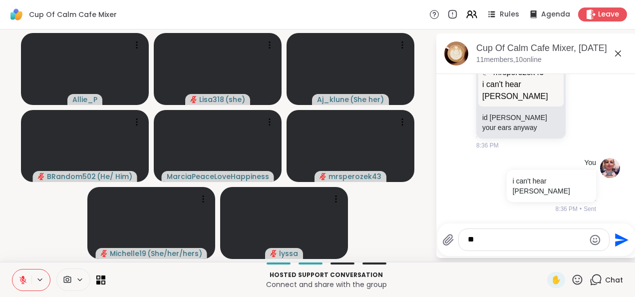
type textarea "**"
click at [613, 246] on icon "Send" at bounding box center [621, 240] width 16 height 16
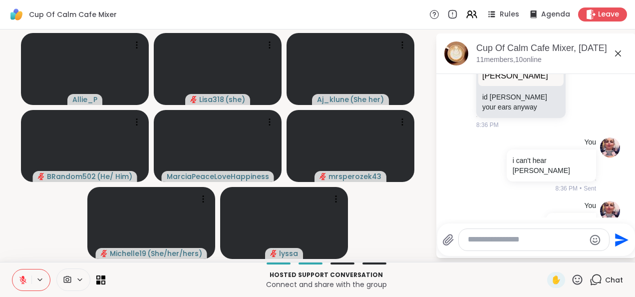
scroll to position [4725, 0]
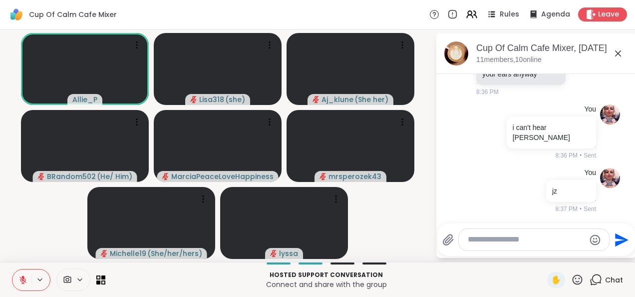
click at [22, 284] on icon at bounding box center [22, 279] width 9 height 9
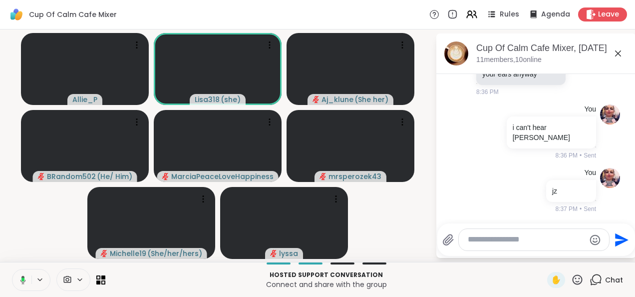
click at [21, 279] on icon at bounding box center [21, 279] width 9 height 9
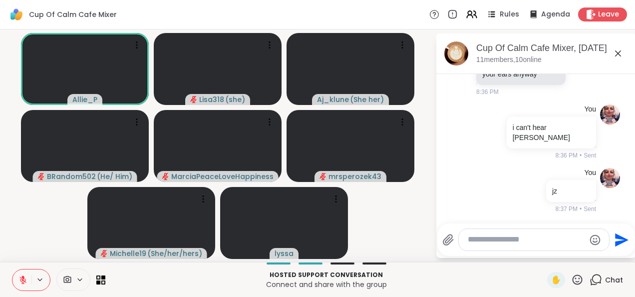
click at [485, 243] on textarea "Type your message" at bounding box center [526, 239] width 117 height 10
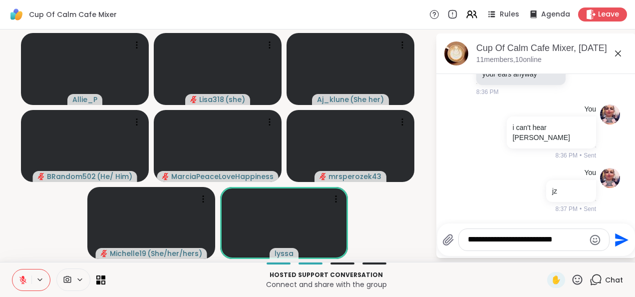
type textarea "**********"
click at [621, 245] on icon "Send" at bounding box center [621, 240] width 16 height 16
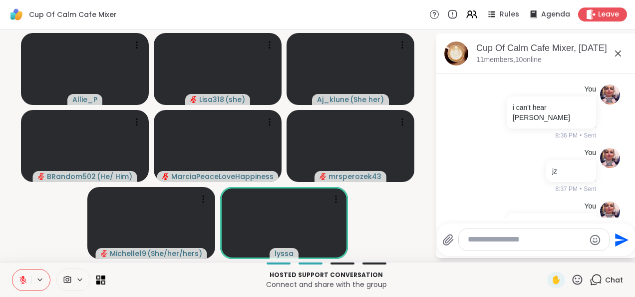
scroll to position [4788, 0]
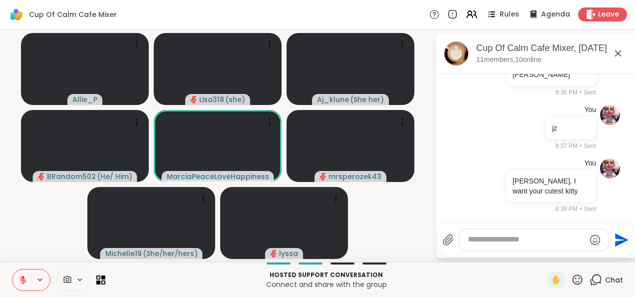
click at [21, 286] on button at bounding box center [21, 279] width 19 height 21
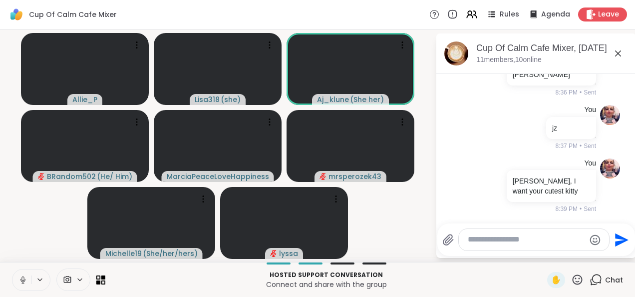
click at [27, 278] on button at bounding box center [21, 279] width 19 height 21
click at [490, 252] on div "Send" at bounding box center [536, 239] width 198 height 32
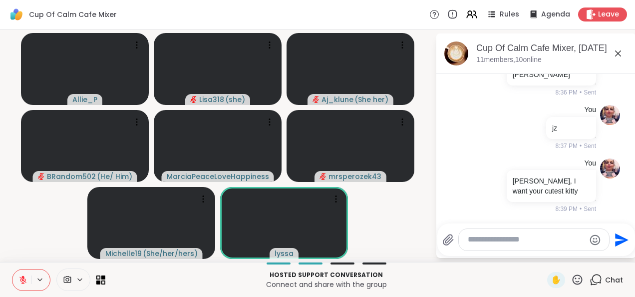
click at [482, 243] on textarea "Type your message" at bounding box center [526, 239] width 117 height 10
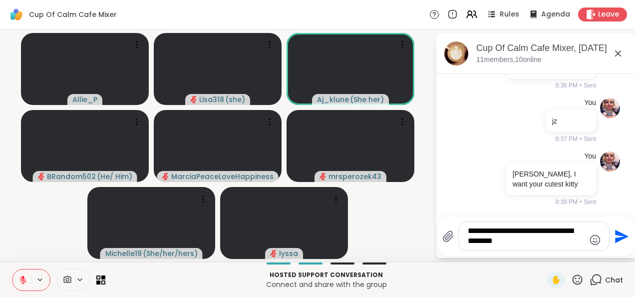
type textarea "**********"
click at [620, 234] on icon "Send" at bounding box center [621, 235] width 13 height 13
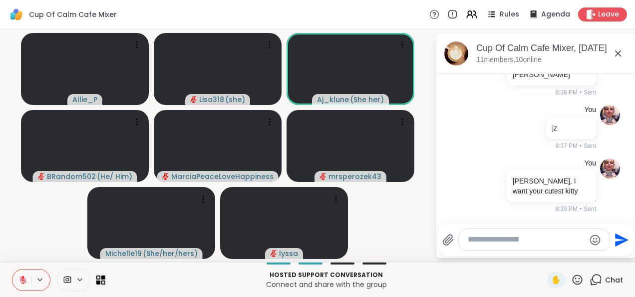
scroll to position [4850, 0]
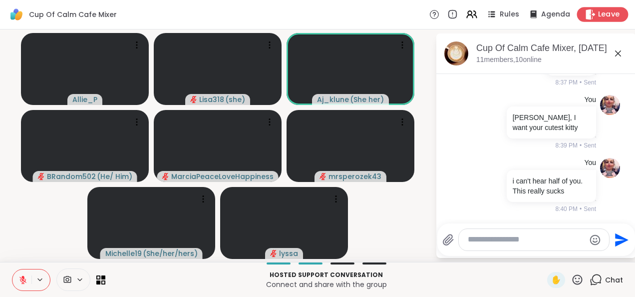
click at [598, 19] on span "Leave" at bounding box center [609, 14] width 22 height 10
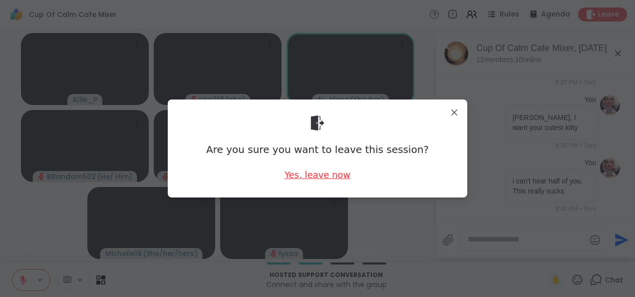
click at [310, 179] on div "Yes, leave now" at bounding box center [318, 174] width 66 height 12
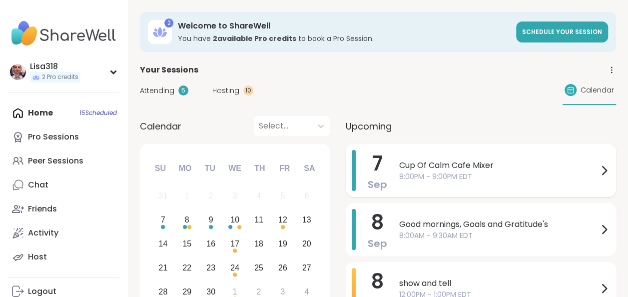
click at [437, 179] on span "8:00PM - 9:00PM EDT" at bounding box center [498, 176] width 199 height 10
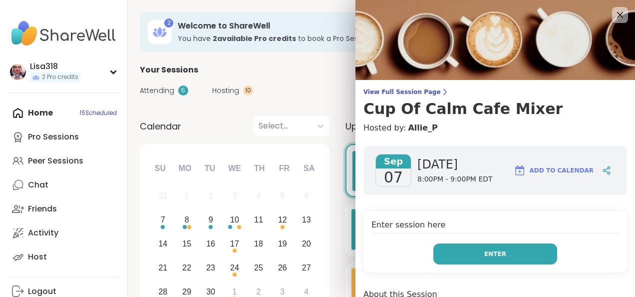
click at [465, 256] on button "Enter" at bounding box center [495, 253] width 124 height 21
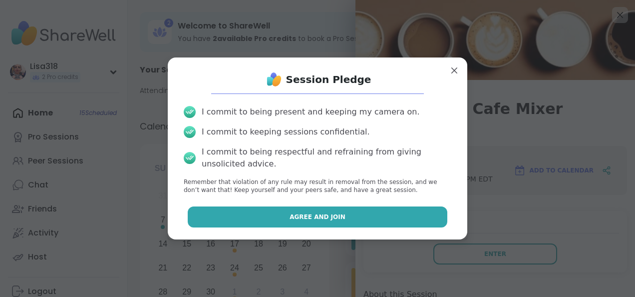
click at [378, 220] on button "Agree and Join" at bounding box center [318, 216] width 260 height 21
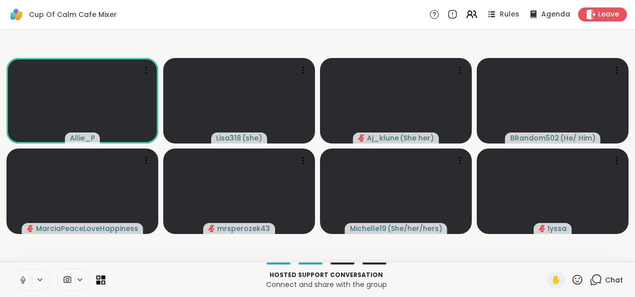
click at [22, 278] on icon at bounding box center [22, 279] width 9 height 9
click at [28, 282] on button at bounding box center [21, 279] width 19 height 21
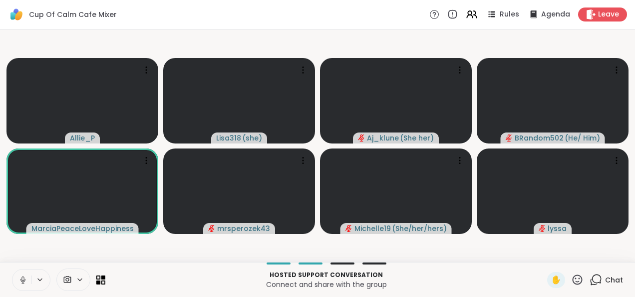
click at [22, 280] on icon at bounding box center [22, 279] width 9 height 9
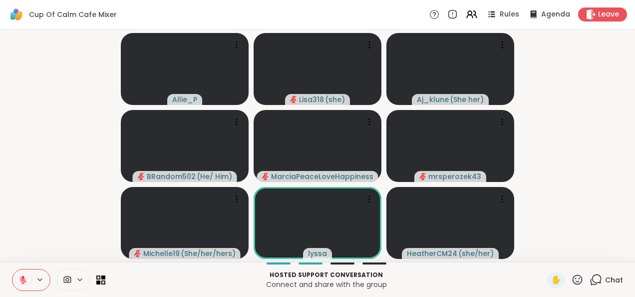
click at [18, 282] on button at bounding box center [21, 279] width 19 height 21
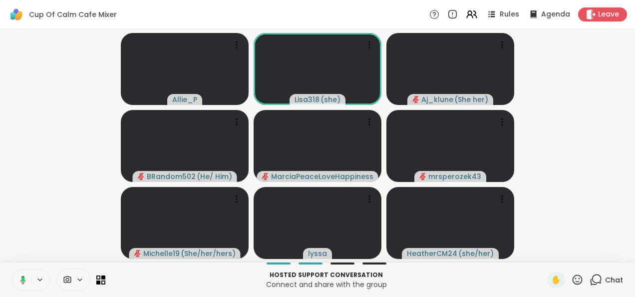
click at [17, 282] on icon at bounding box center [21, 279] width 9 height 9
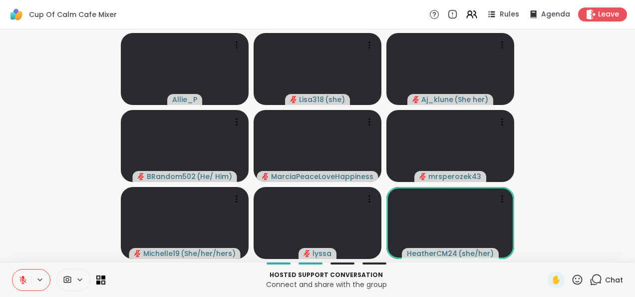
click at [571, 278] on icon at bounding box center [577, 279] width 12 height 12
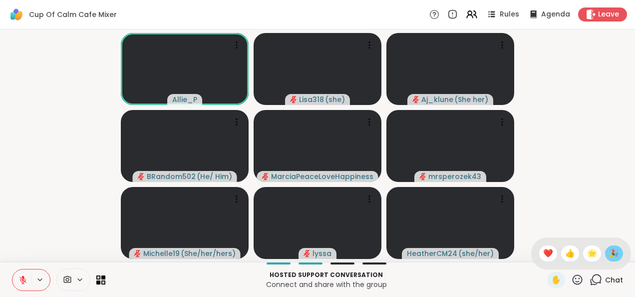
click at [610, 255] on span "🎉" at bounding box center [614, 253] width 10 height 12
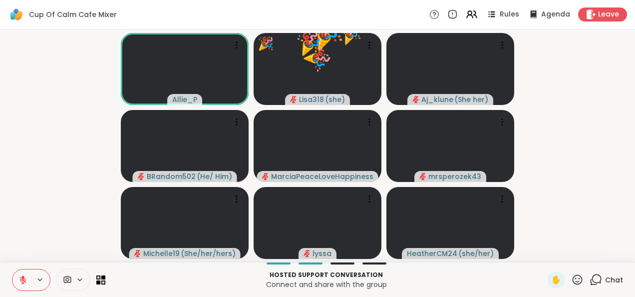
click at [573, 278] on icon at bounding box center [577, 279] width 12 height 12
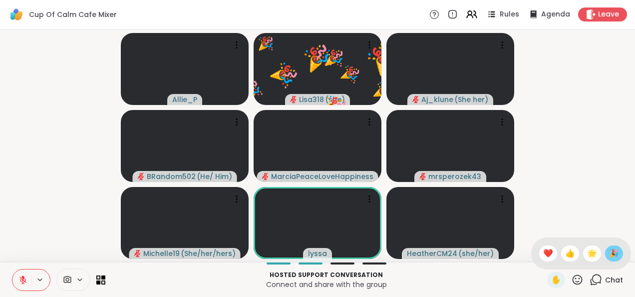
click at [609, 254] on span "🎉" at bounding box center [614, 253] width 10 height 12
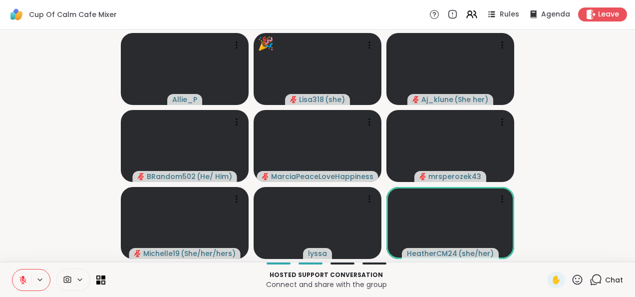
click at [571, 281] on icon at bounding box center [577, 279] width 12 height 12
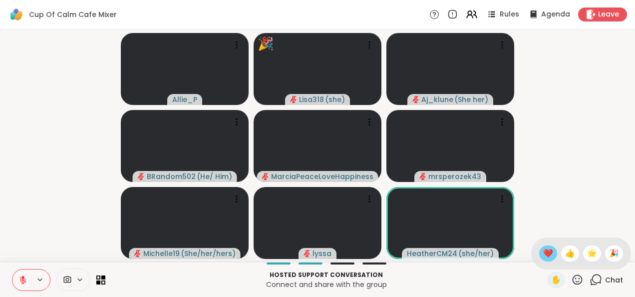
click at [543, 254] on span "❤️" at bounding box center [548, 253] width 10 height 12
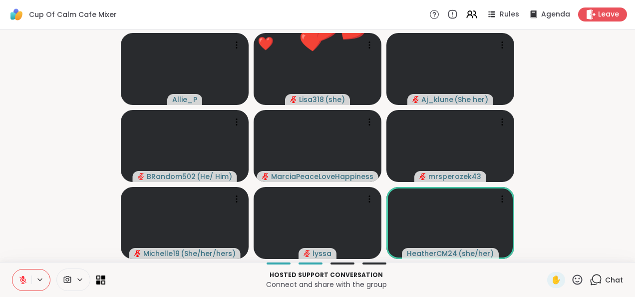
click at [573, 280] on icon at bounding box center [577, 279] width 12 height 12
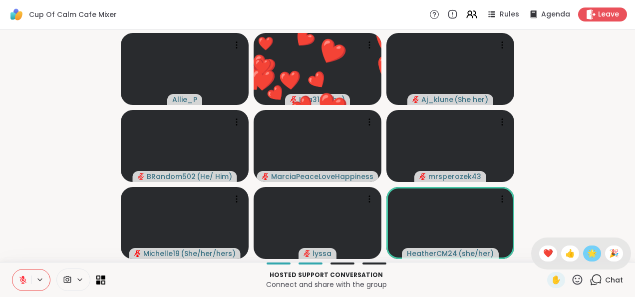
click at [587, 251] on span "🌟" at bounding box center [592, 253] width 10 height 12
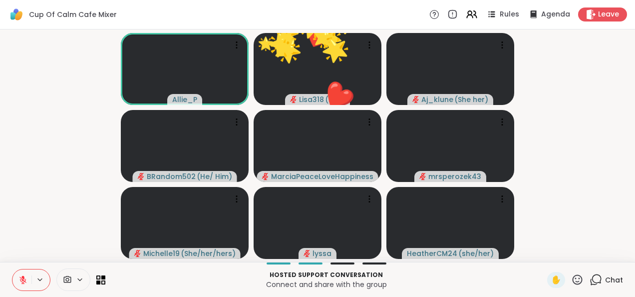
click at [571, 283] on icon at bounding box center [577, 279] width 12 height 12
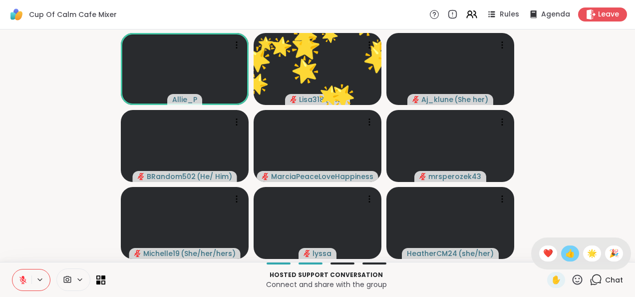
click at [565, 253] on span "👍" at bounding box center [570, 253] width 10 height 12
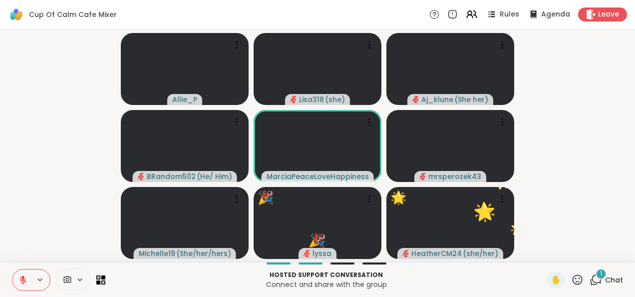
click at [572, 283] on icon at bounding box center [577, 279] width 12 height 12
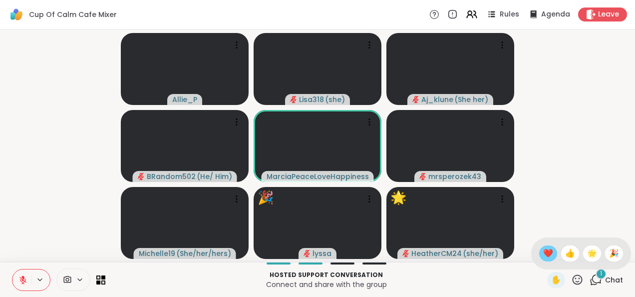
click at [543, 255] on span "❤️" at bounding box center [548, 253] width 10 height 12
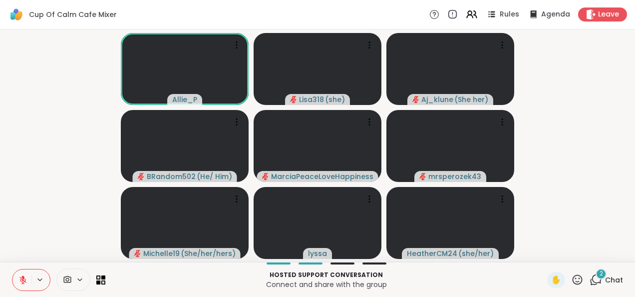
click at [595, 283] on icon at bounding box center [596, 279] width 12 height 12
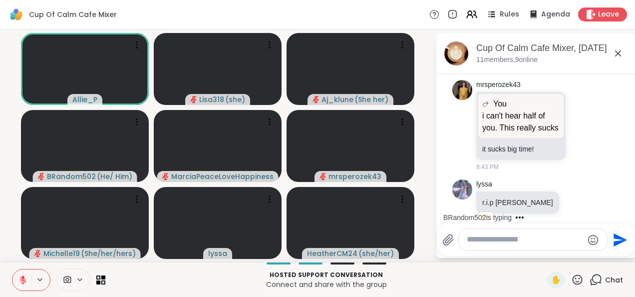
scroll to position [5052, 0]
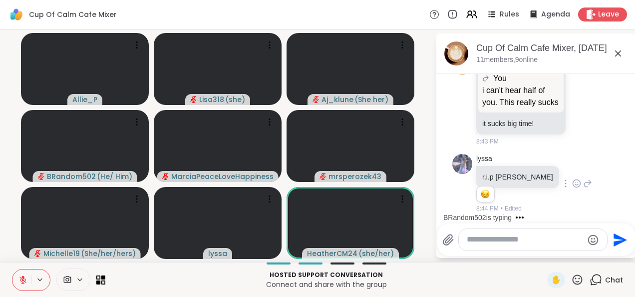
click at [572, 178] on div at bounding box center [576, 183] width 9 height 12
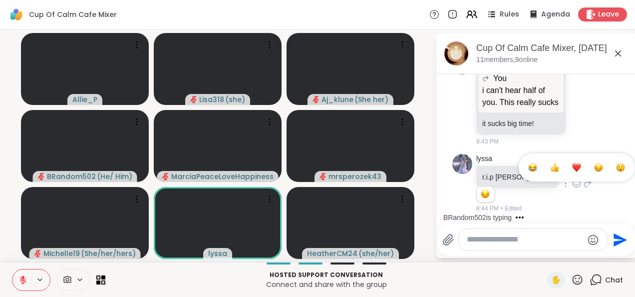
click at [572, 171] on div "Select Reaction: Heart" at bounding box center [576, 167] width 9 height 9
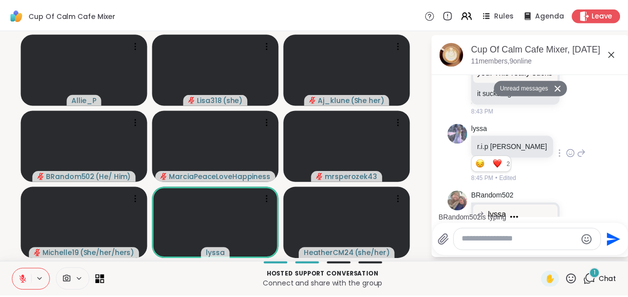
scroll to position [5125, 0]
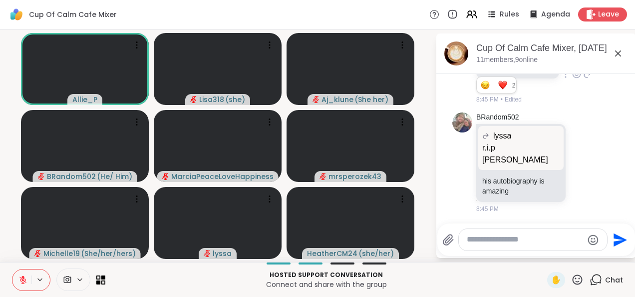
click at [25, 281] on icon at bounding box center [22, 279] width 9 height 9
click at [26, 285] on button at bounding box center [21, 279] width 19 height 21
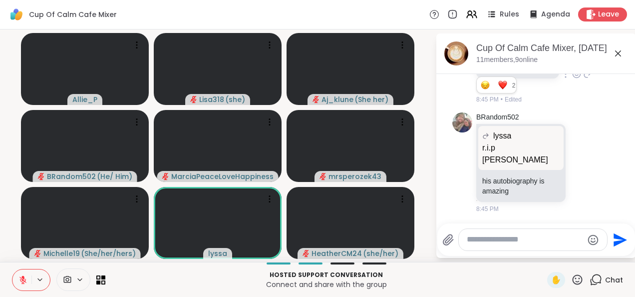
click at [22, 276] on icon at bounding box center [22, 277] width 3 height 4
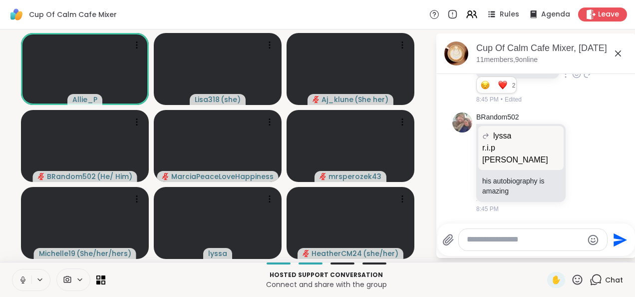
click at [21, 278] on icon at bounding box center [22, 279] width 9 height 9
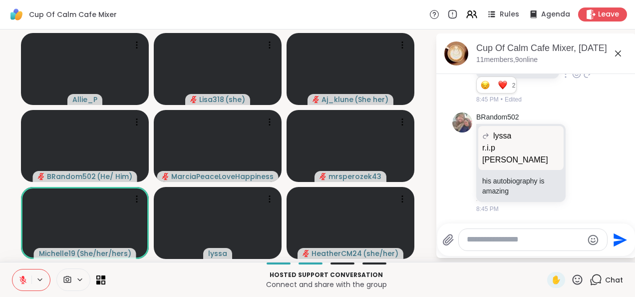
click at [13, 287] on button at bounding box center [21, 279] width 19 height 21
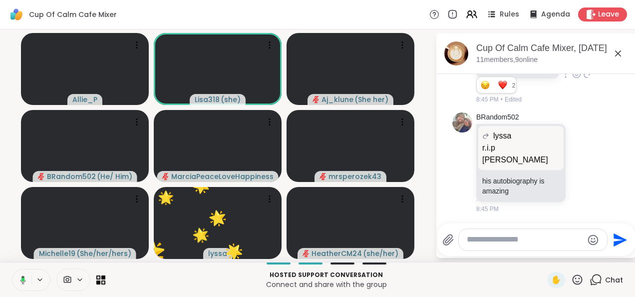
click at [25, 276] on icon at bounding box center [21, 279] width 9 height 9
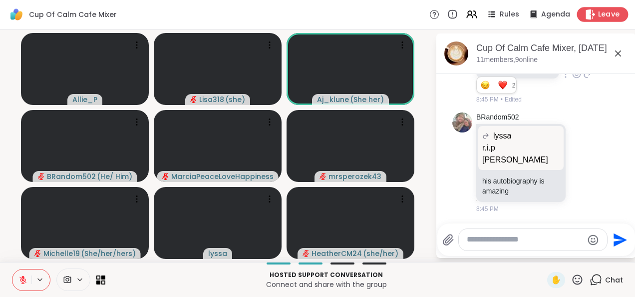
click at [597, 21] on div "Leave" at bounding box center [602, 14] width 51 height 14
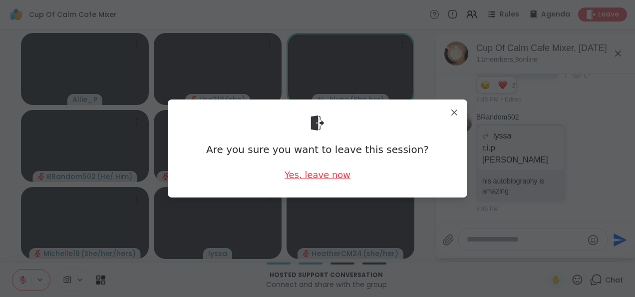
click at [317, 177] on div "Yes, leave now" at bounding box center [318, 174] width 66 height 12
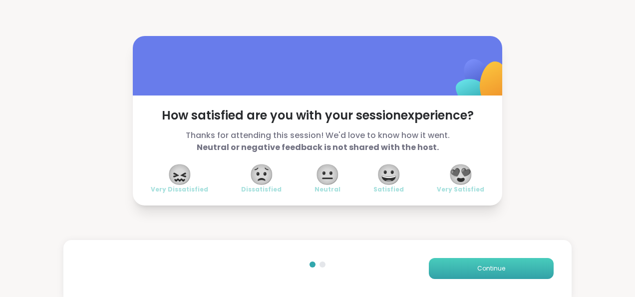
click at [464, 265] on button "Continue" at bounding box center [491, 268] width 125 height 21
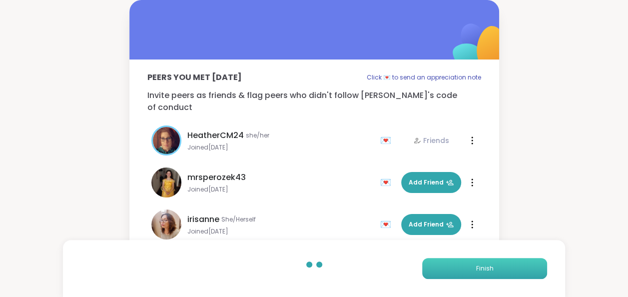
click at [467, 264] on button "Finish" at bounding box center [484, 268] width 125 height 21
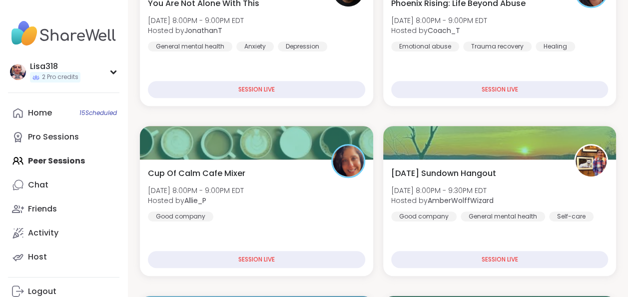
scroll to position [246, 0]
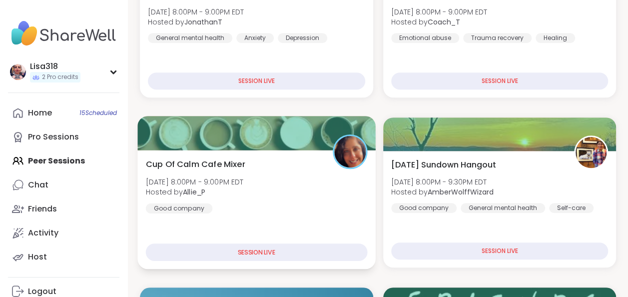
click at [312, 211] on div "Cup Of Calm Cafe Mixer [DATE] 8:00PM - 9:00PM EDT Hosted by Allie_P Good company" at bounding box center [256, 185] width 221 height 55
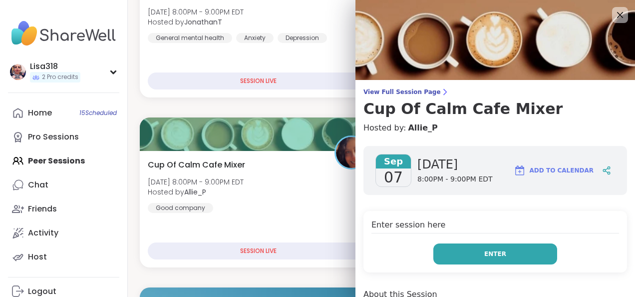
click at [485, 247] on button "Enter" at bounding box center [495, 253] width 124 height 21
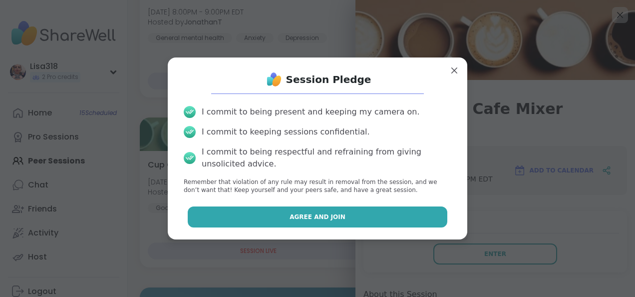
click at [396, 211] on button "Agree and Join" at bounding box center [318, 216] width 260 height 21
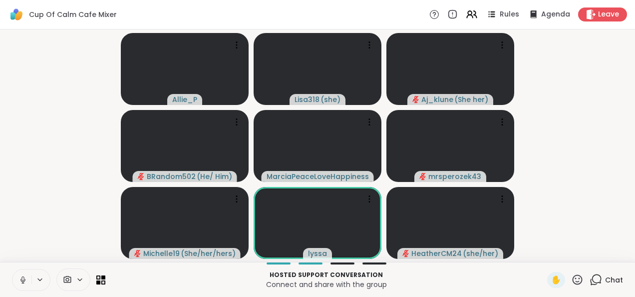
click at [20, 283] on icon at bounding box center [22, 279] width 9 height 9
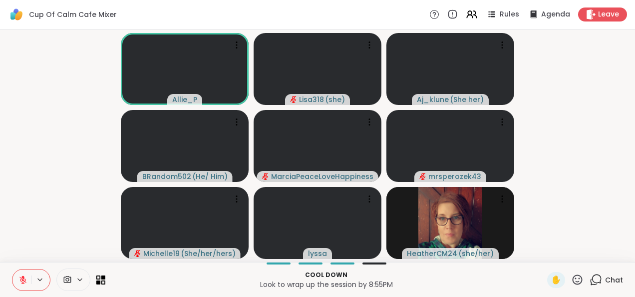
click at [15, 281] on button at bounding box center [21, 279] width 19 height 21
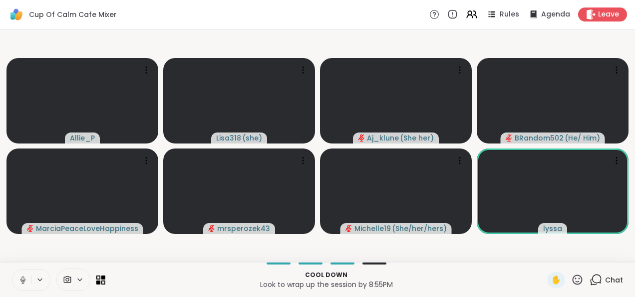
click at [22, 277] on icon at bounding box center [22, 278] width 2 height 4
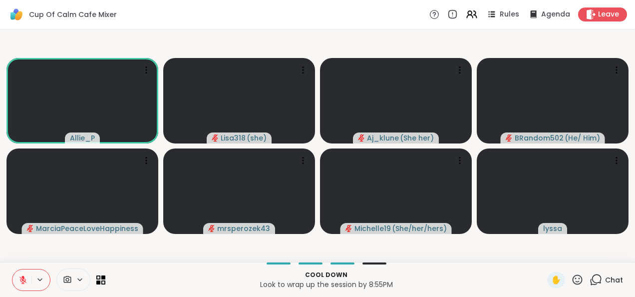
click at [25, 278] on icon at bounding box center [22, 279] width 9 height 9
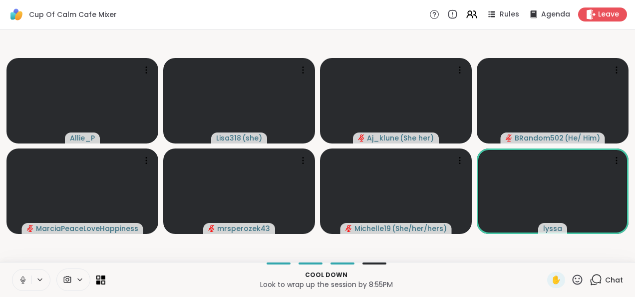
click at [22, 278] on icon at bounding box center [22, 279] width 9 height 9
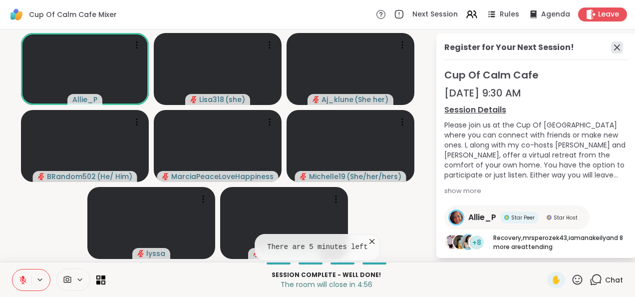
click at [613, 49] on icon at bounding box center [617, 47] width 12 height 12
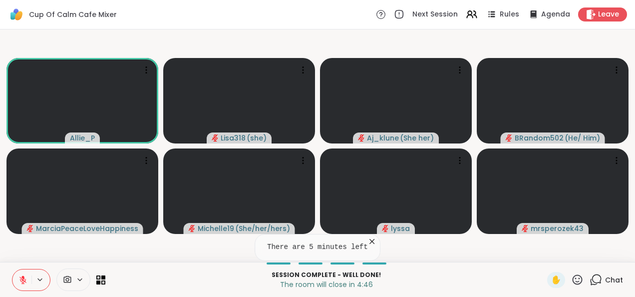
click at [370, 242] on icon at bounding box center [372, 241] width 10 height 10
click at [23, 279] on icon at bounding box center [22, 277] width 3 height 4
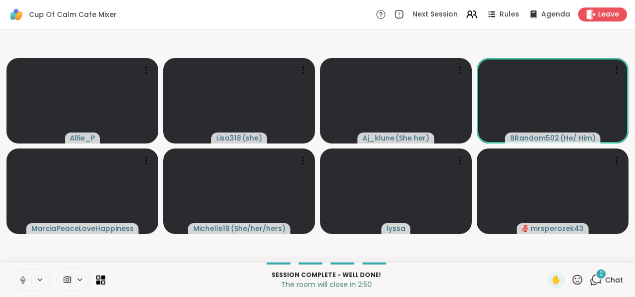
click at [591, 287] on div "2 Chat" at bounding box center [606, 280] width 33 height 16
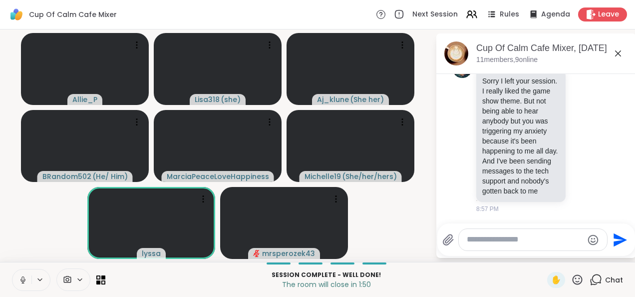
scroll to position [5562, 0]
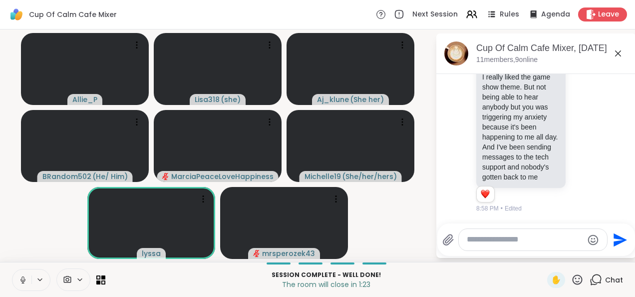
click at [488, 240] on textarea "Type your message" at bounding box center [525, 239] width 116 height 10
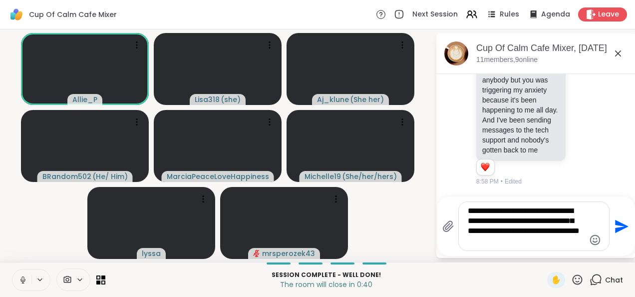
type textarea "**********"
click at [617, 233] on icon "Send" at bounding box center [621, 226] width 16 height 16
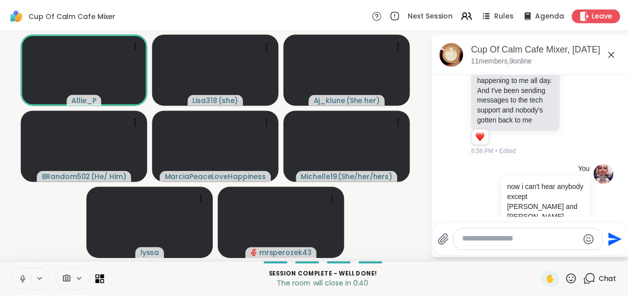
scroll to position [5665, 0]
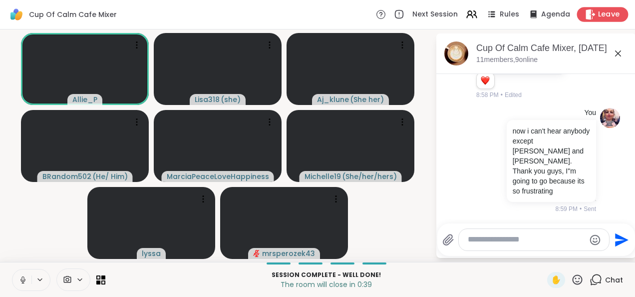
click at [597, 7] on div "Leave" at bounding box center [602, 14] width 51 height 14
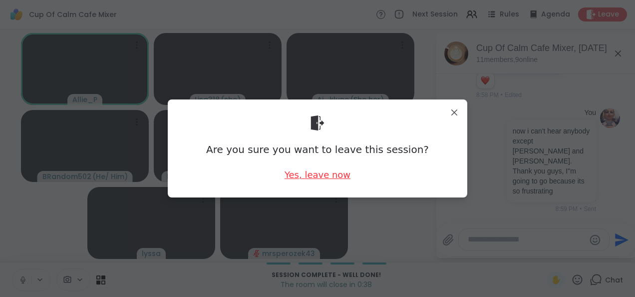
click at [325, 174] on div "Yes, leave now" at bounding box center [318, 174] width 66 height 12
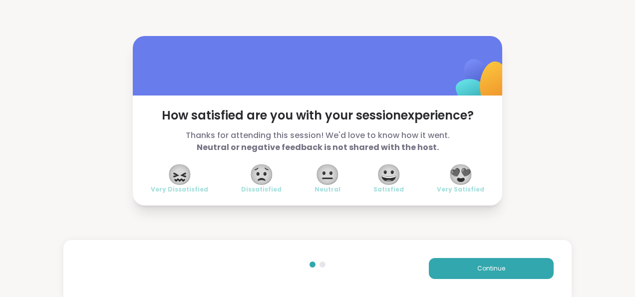
click at [473, 178] on div "😍 Very Satisfied" at bounding box center [460, 179] width 47 height 28
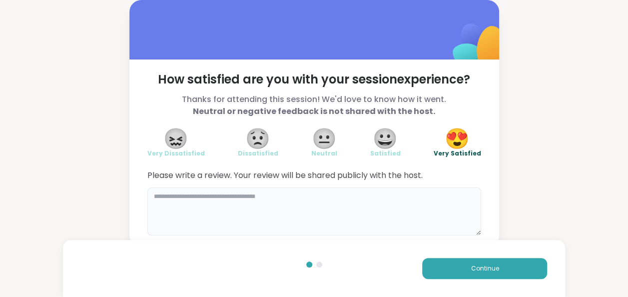
click at [325, 199] on textarea at bounding box center [313, 211] width 333 height 48
type textarea "**********"
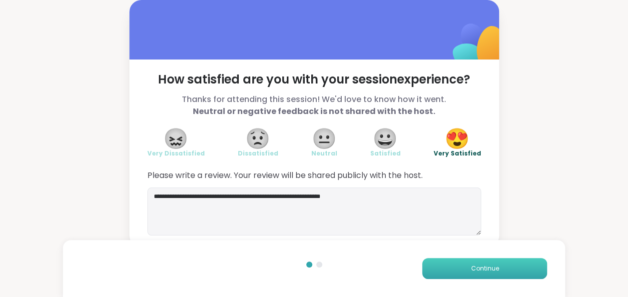
click at [488, 269] on span "Continue" at bounding box center [484, 268] width 28 height 9
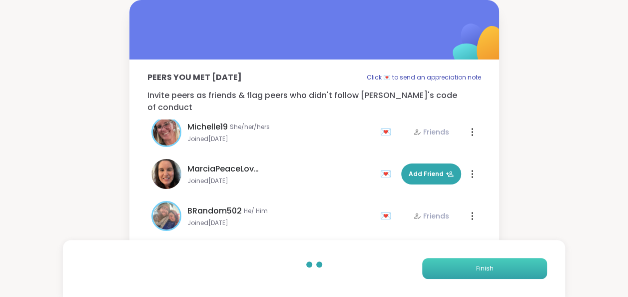
scroll to position [240, 0]
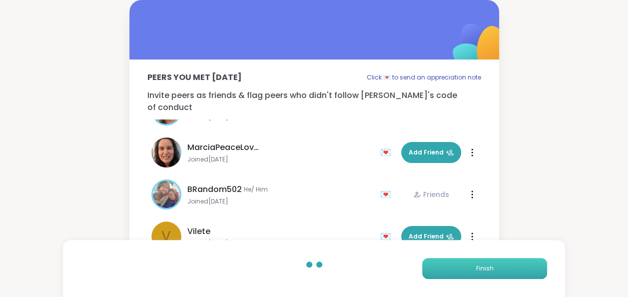
click at [482, 269] on span "Finish" at bounding box center [484, 268] width 17 height 9
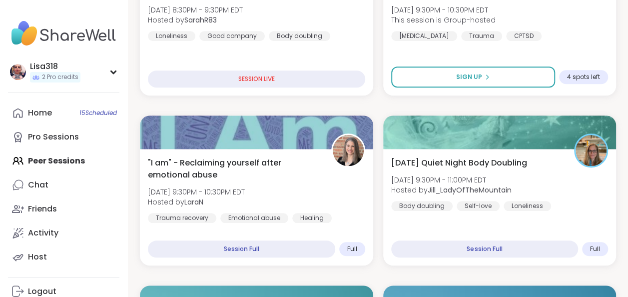
scroll to position [427, 0]
